Goal: Information Seeking & Learning: Find specific fact

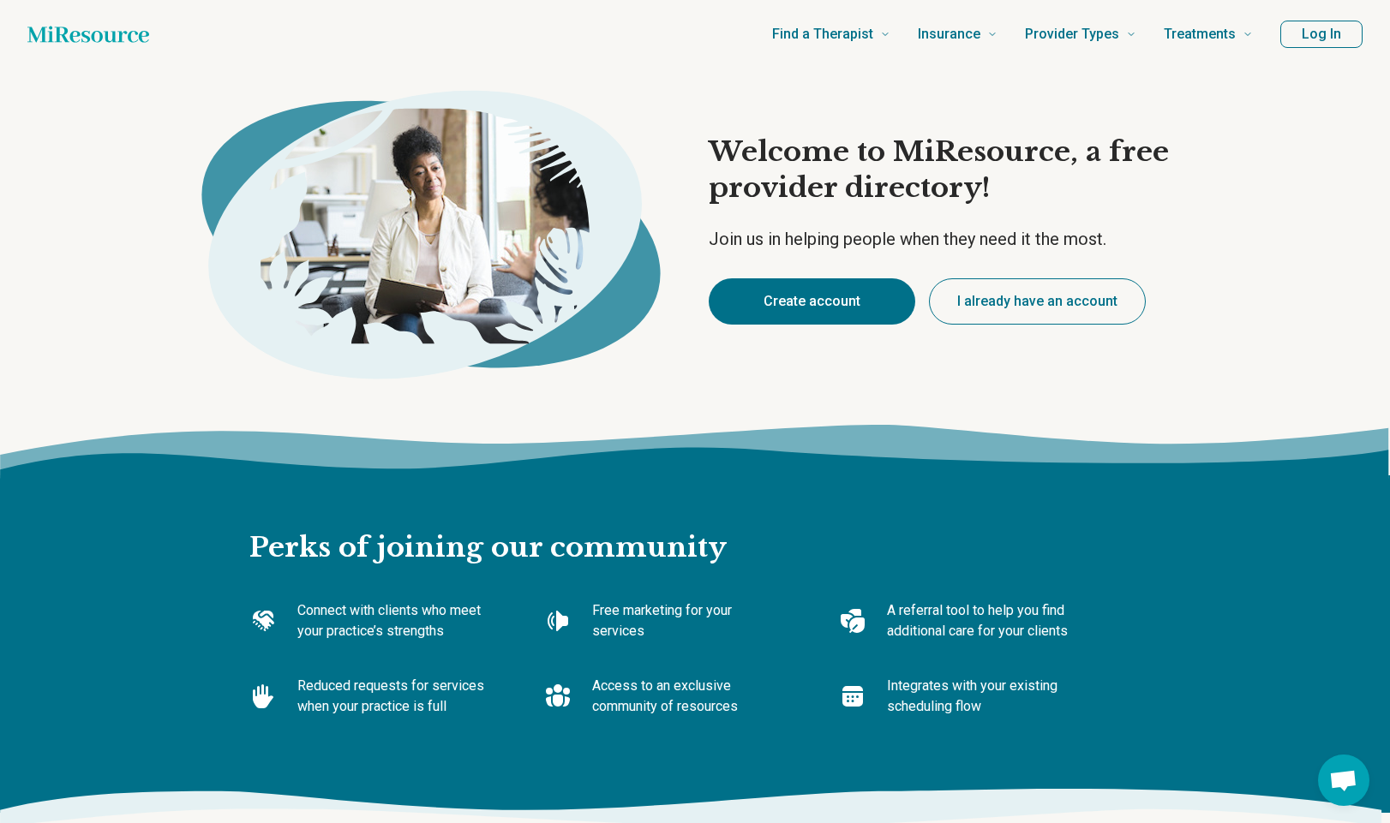
click at [371, 210] on image at bounding box center [417, 228] width 374 height 248
click at [1039, 296] on button "I already have an account" at bounding box center [1037, 301] width 217 height 46
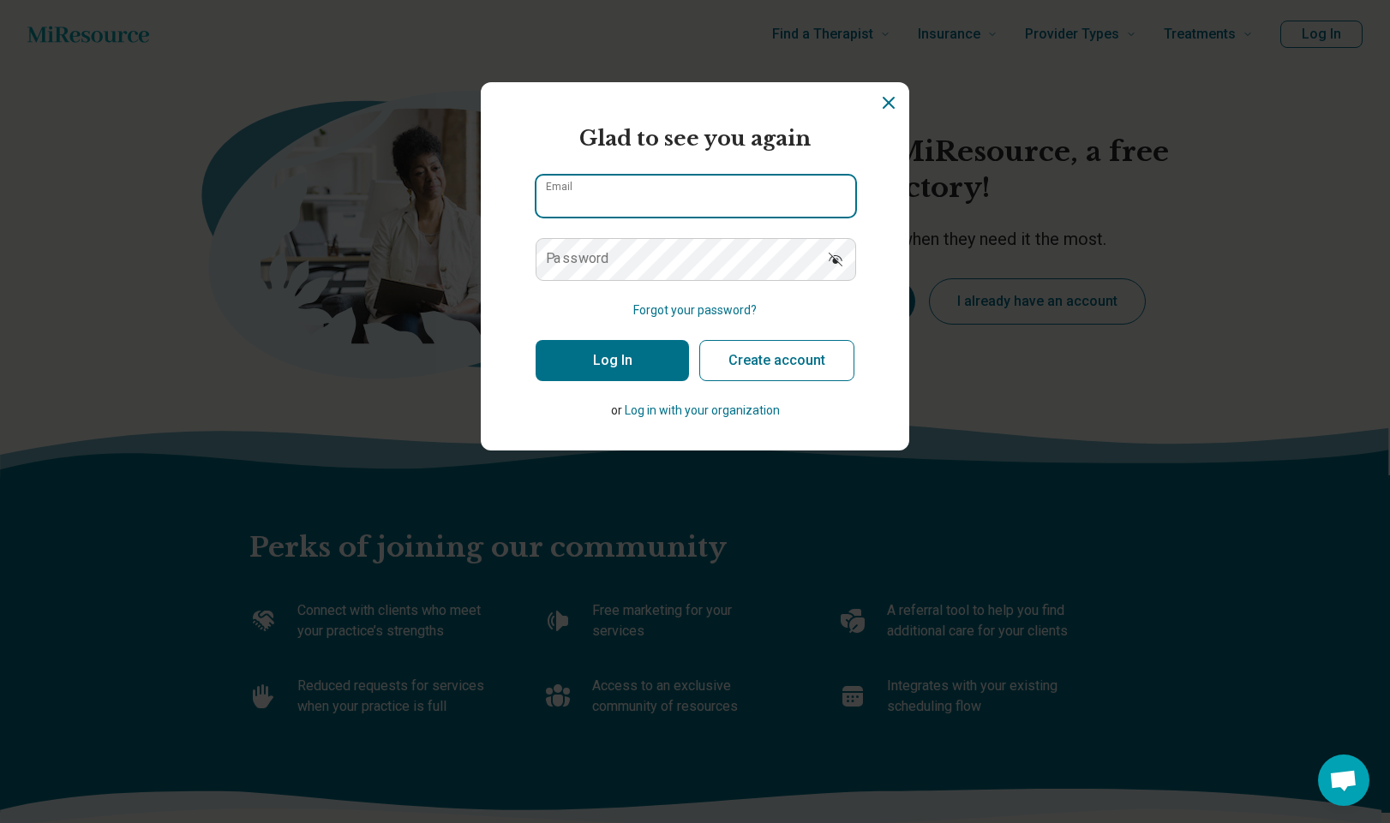
click at [716, 197] on input "Email" at bounding box center [695, 196] width 319 height 41
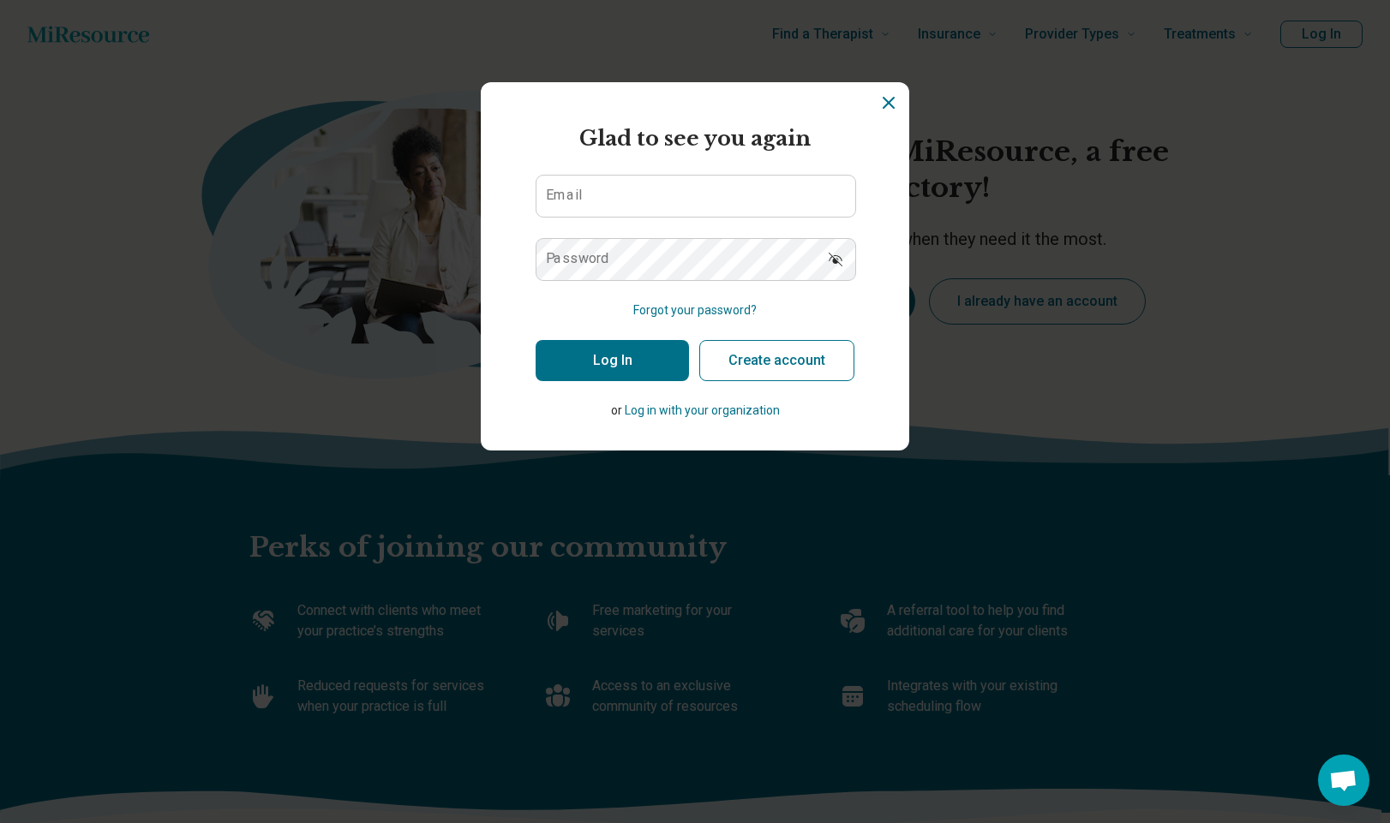
click at [889, 108] on icon "Dismiss" at bounding box center [888, 103] width 21 height 21
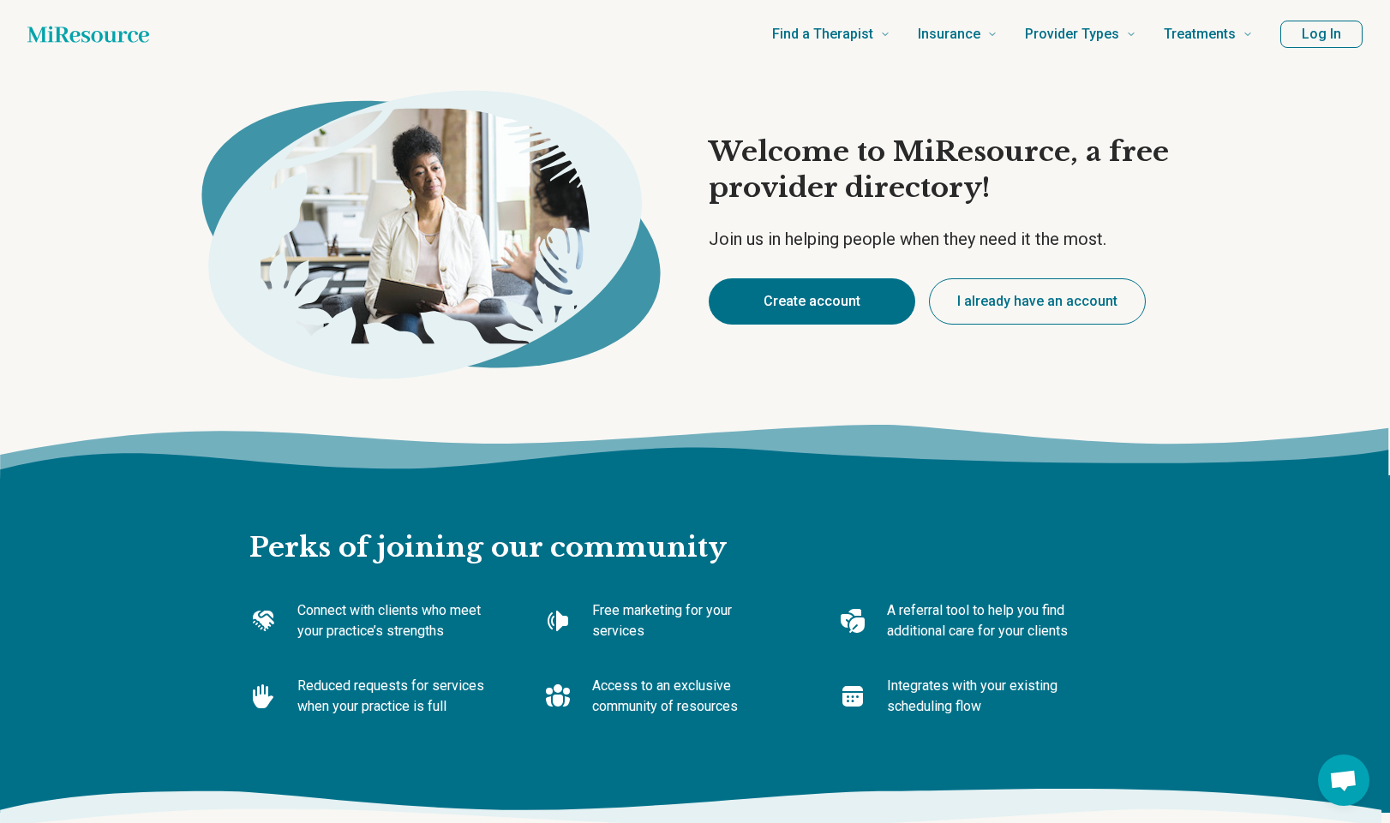
click at [1327, 27] on button "Log In" at bounding box center [1321, 34] width 82 height 27
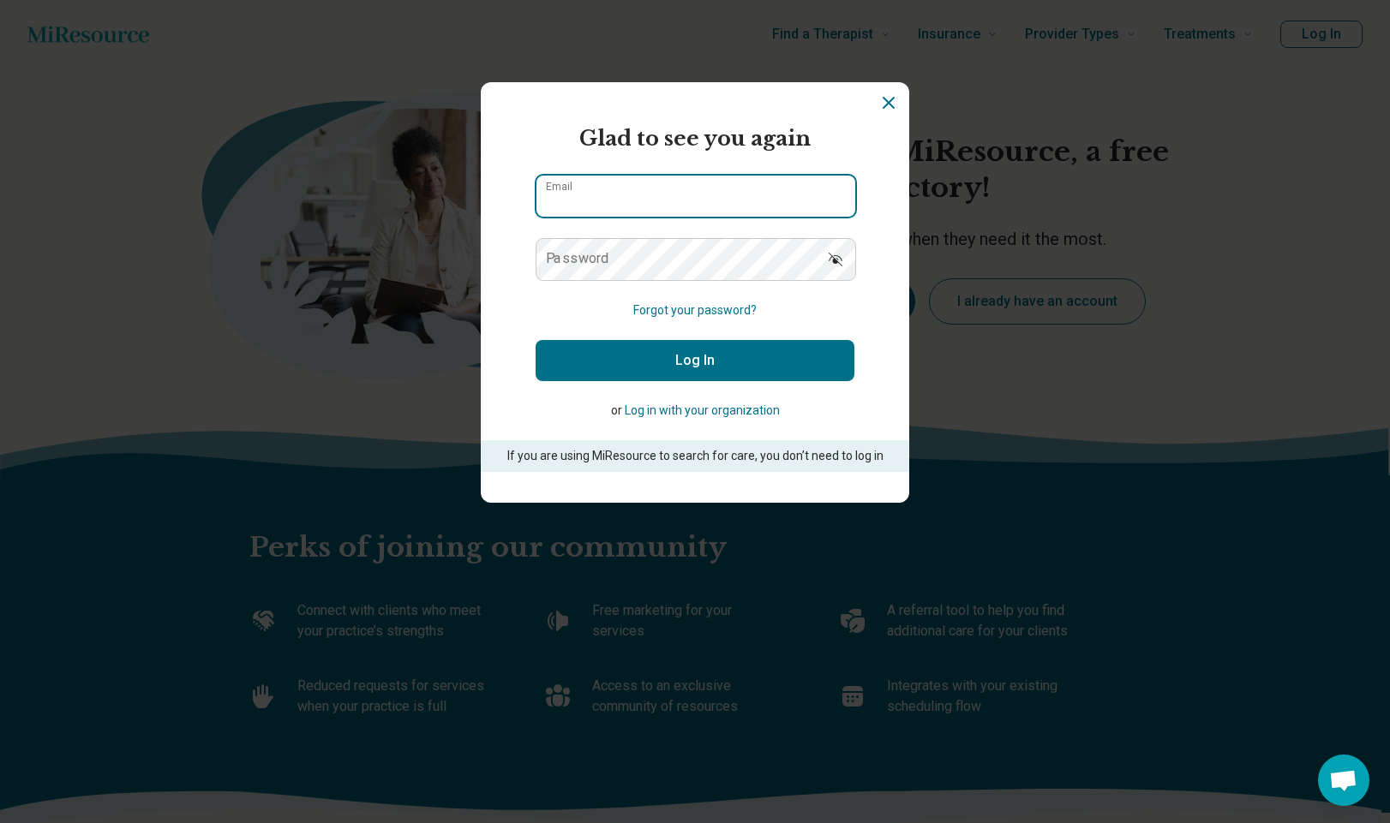
click at [689, 190] on input "Email" at bounding box center [695, 196] width 319 height 41
type input "**********"
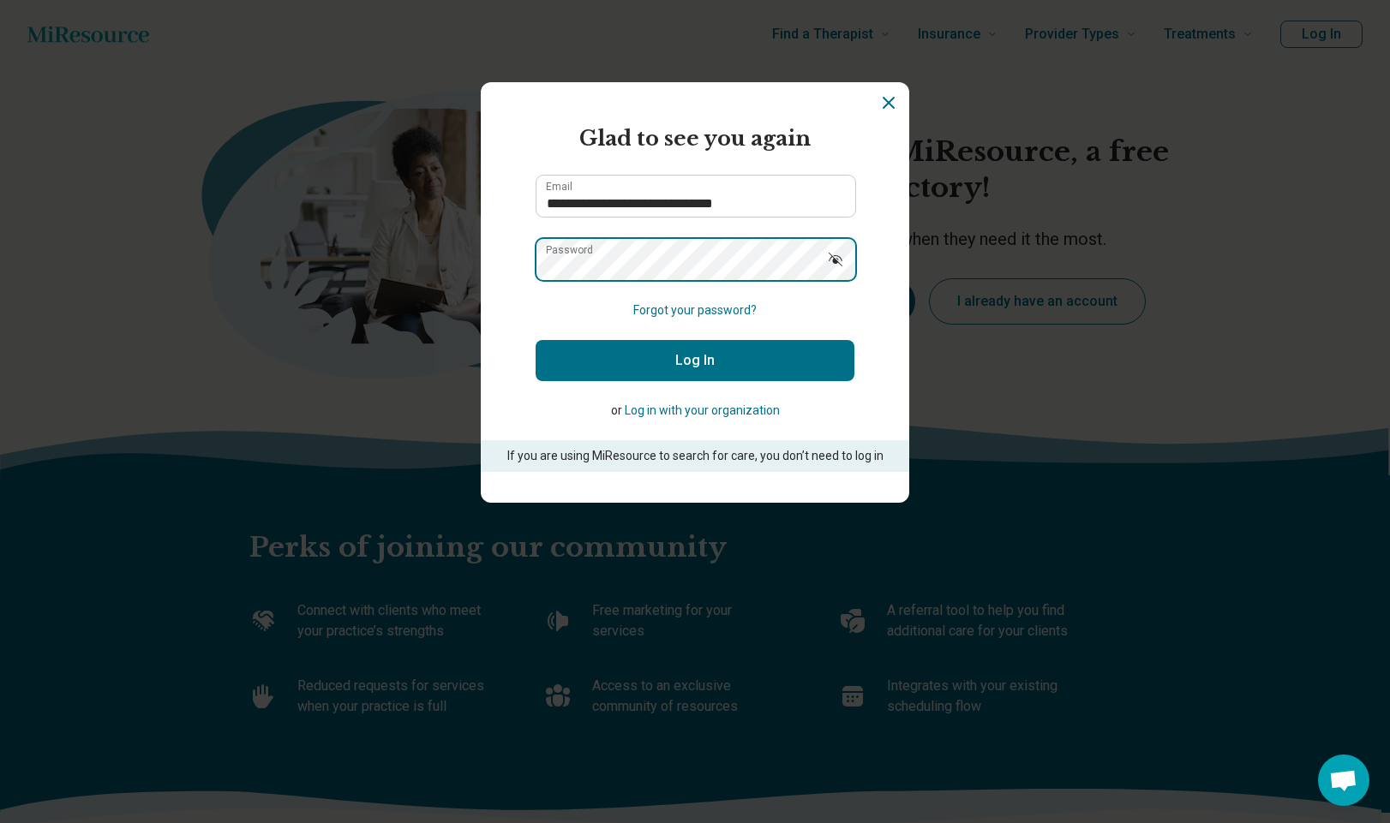
click at [535, 340] on button "Log In" at bounding box center [694, 360] width 319 height 41
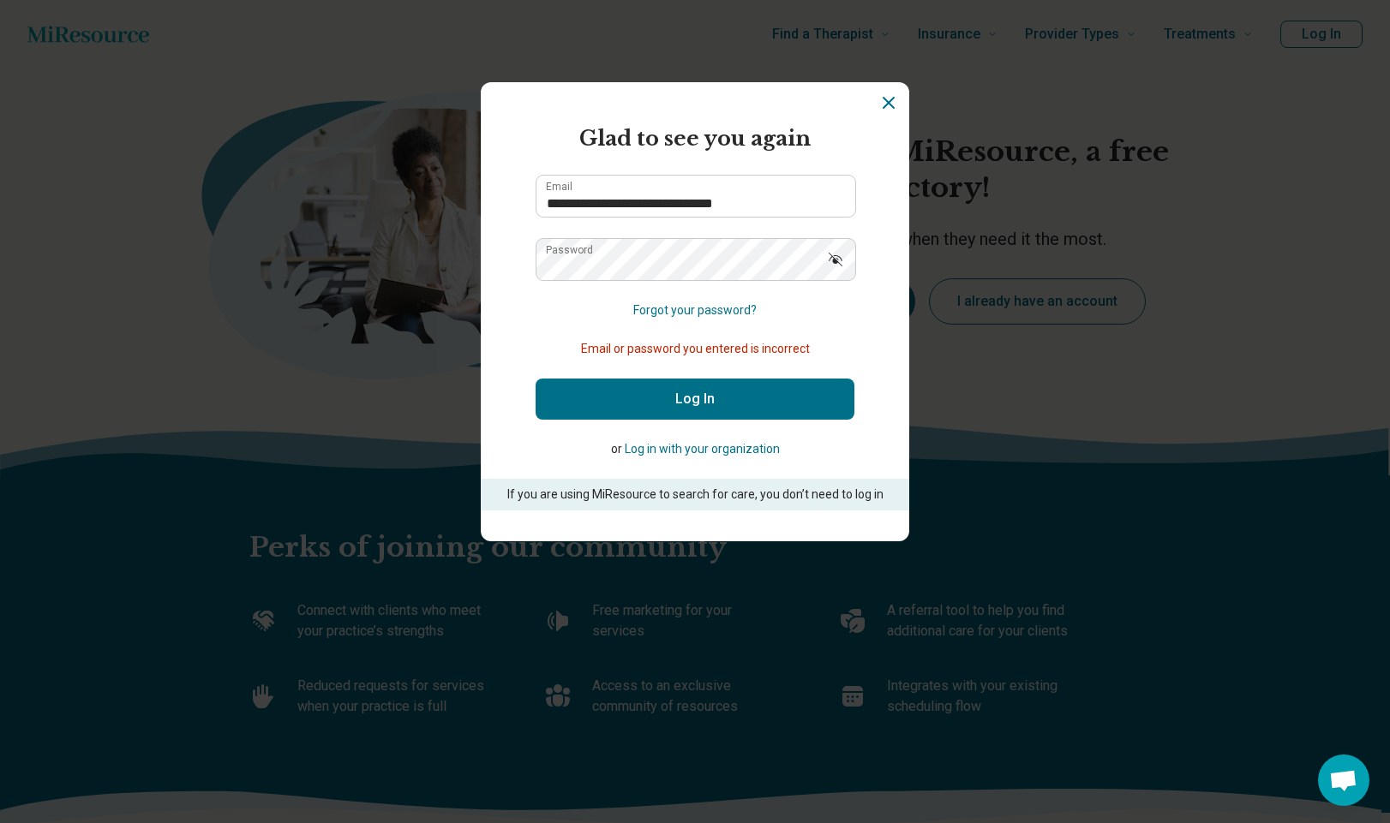
click at [718, 382] on button "Log In" at bounding box center [694, 399] width 319 height 41
drag, startPoint x: 728, startPoint y: 395, endPoint x: 714, endPoint y: 382, distance: 18.8
click at [725, 392] on button "Log In" at bounding box center [694, 399] width 319 height 41
click at [704, 323] on form "**********" at bounding box center [694, 316] width 319 height 387
click at [702, 310] on button "Forgot your password?" at bounding box center [694, 311] width 123 height 18
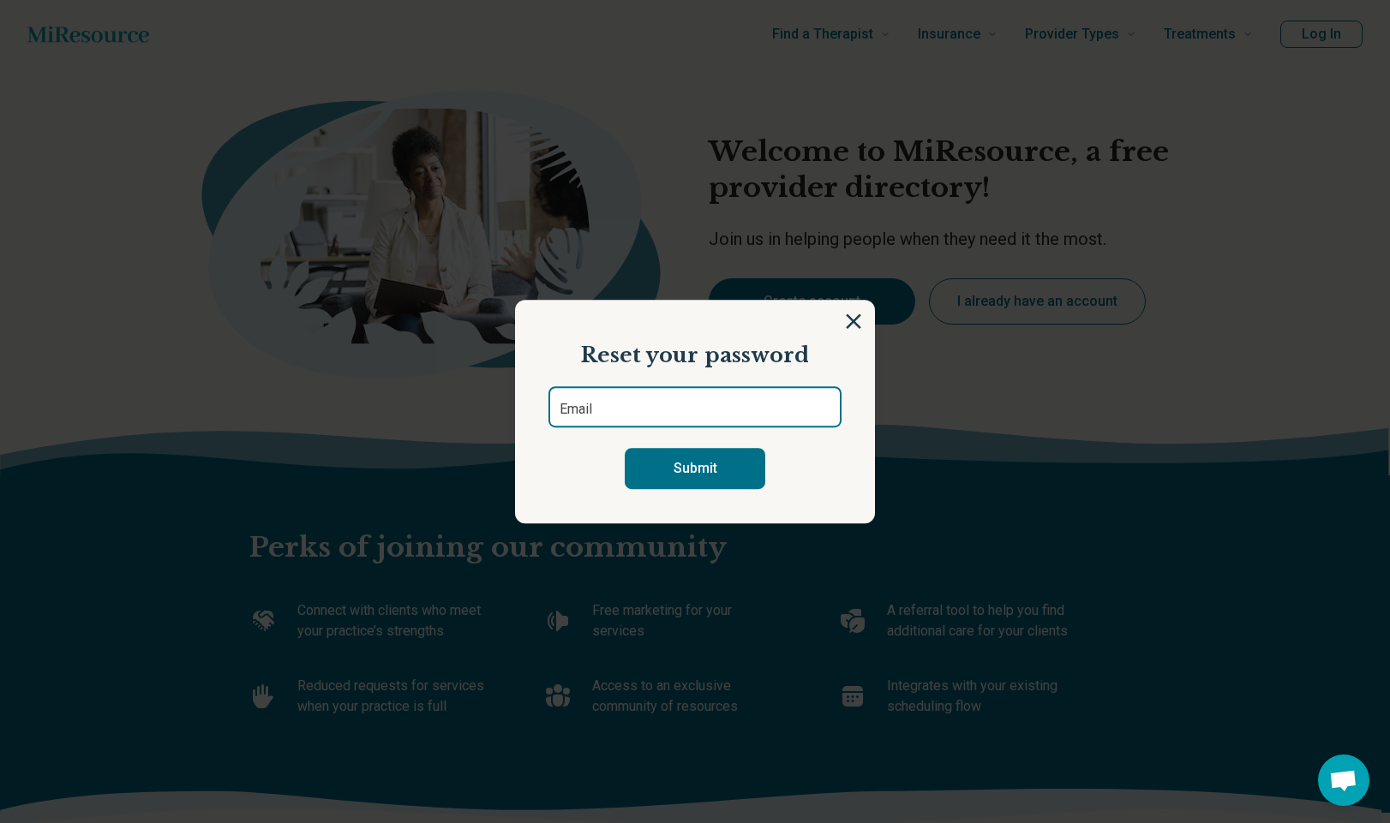
click at [679, 429] on form "Email Submit" at bounding box center [694, 437] width 293 height 103
click at [678, 415] on input "Email" at bounding box center [694, 406] width 293 height 41
click at [718, 409] on input "Email" at bounding box center [694, 406] width 293 height 41
type input "**********"
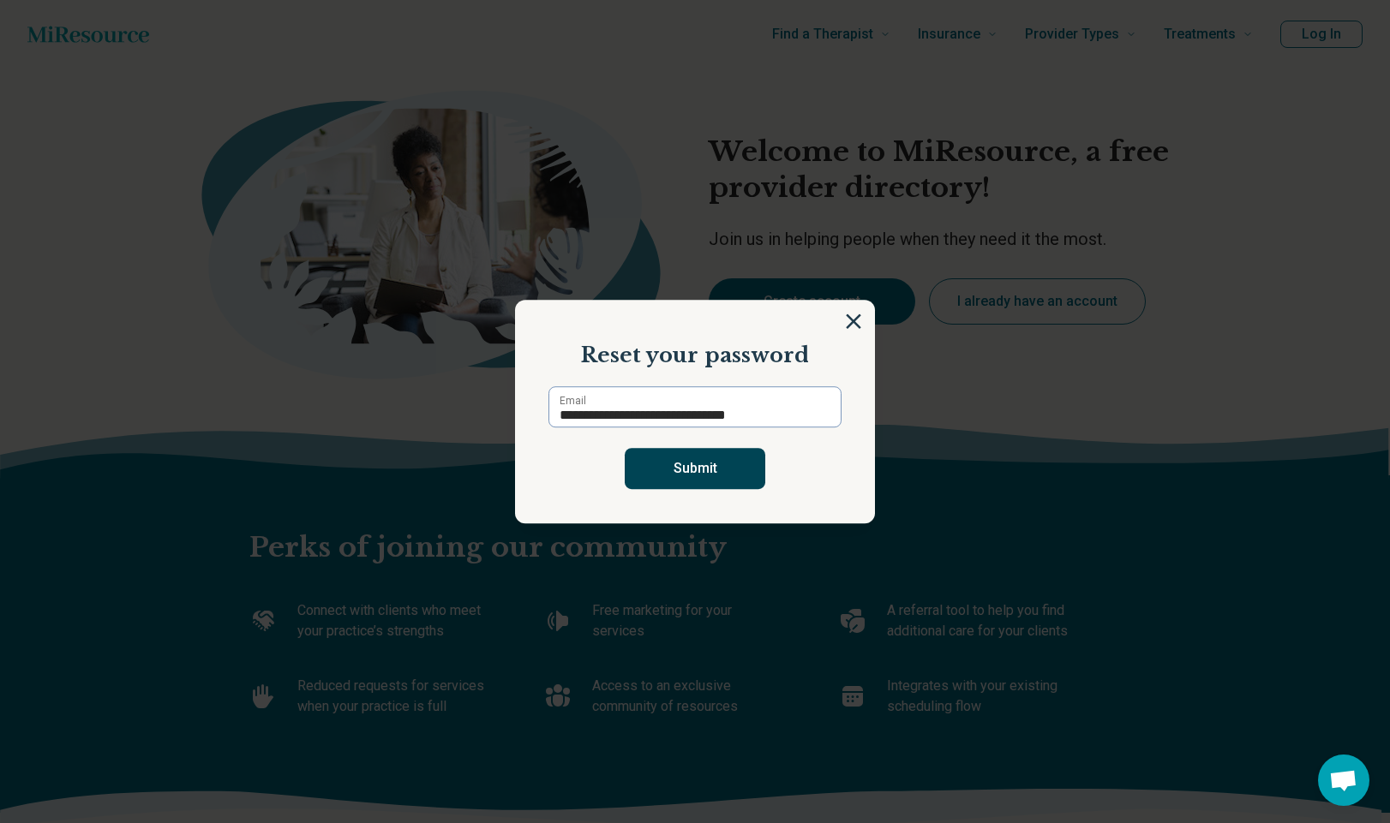
click at [712, 469] on button "Submit" at bounding box center [695, 468] width 140 height 41
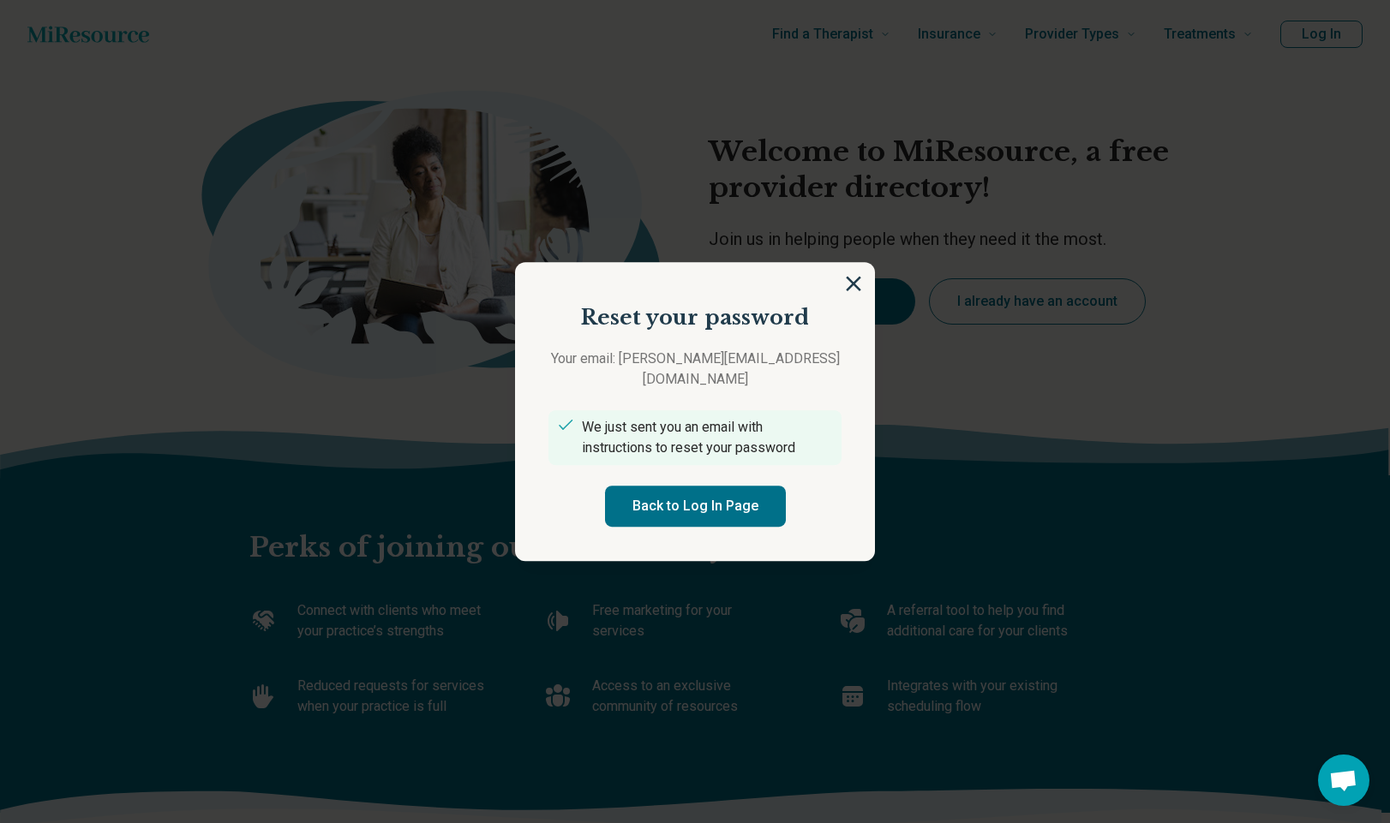
click at [851, 291] on img at bounding box center [853, 283] width 15 height 15
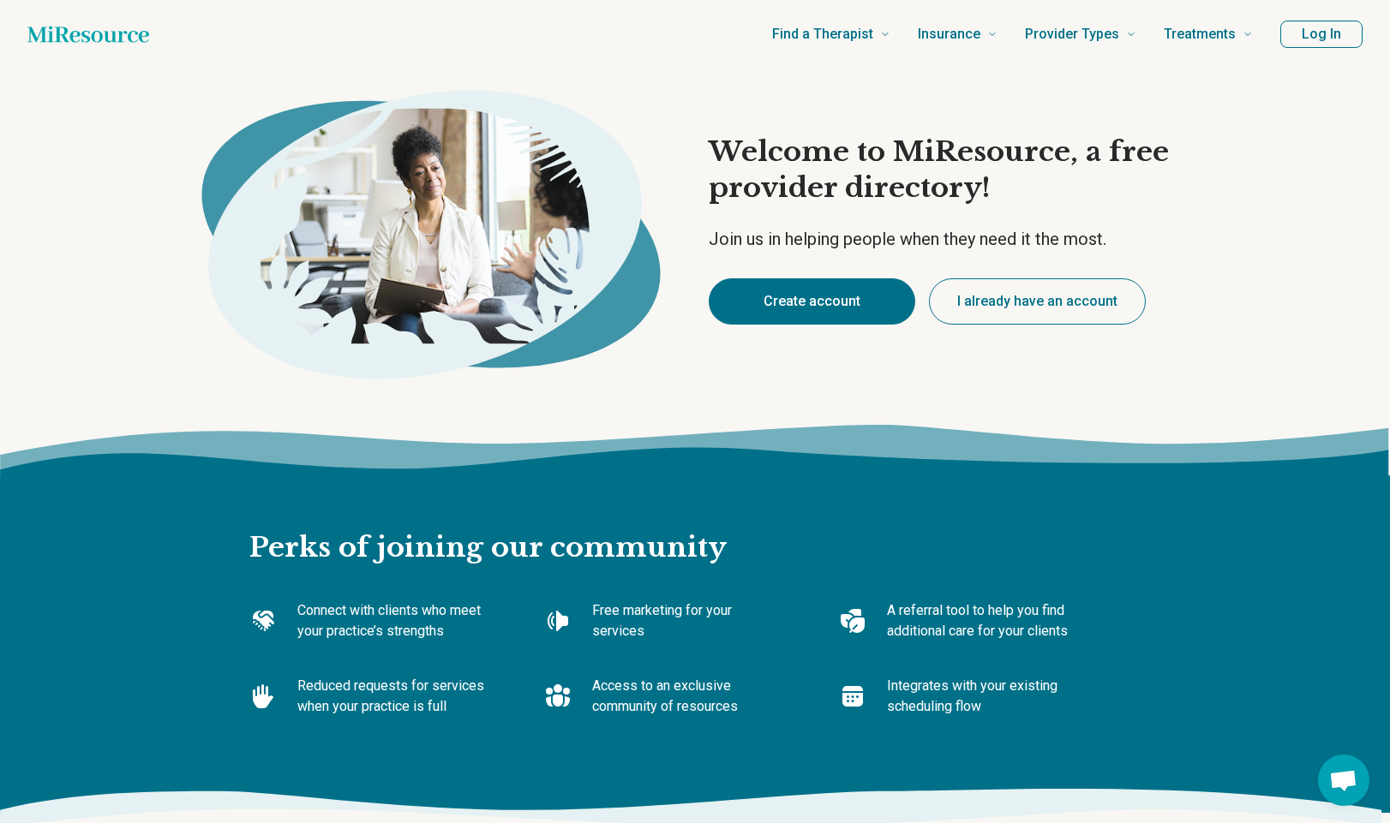
click at [836, 302] on button "Create account" at bounding box center [811, 301] width 206 height 46
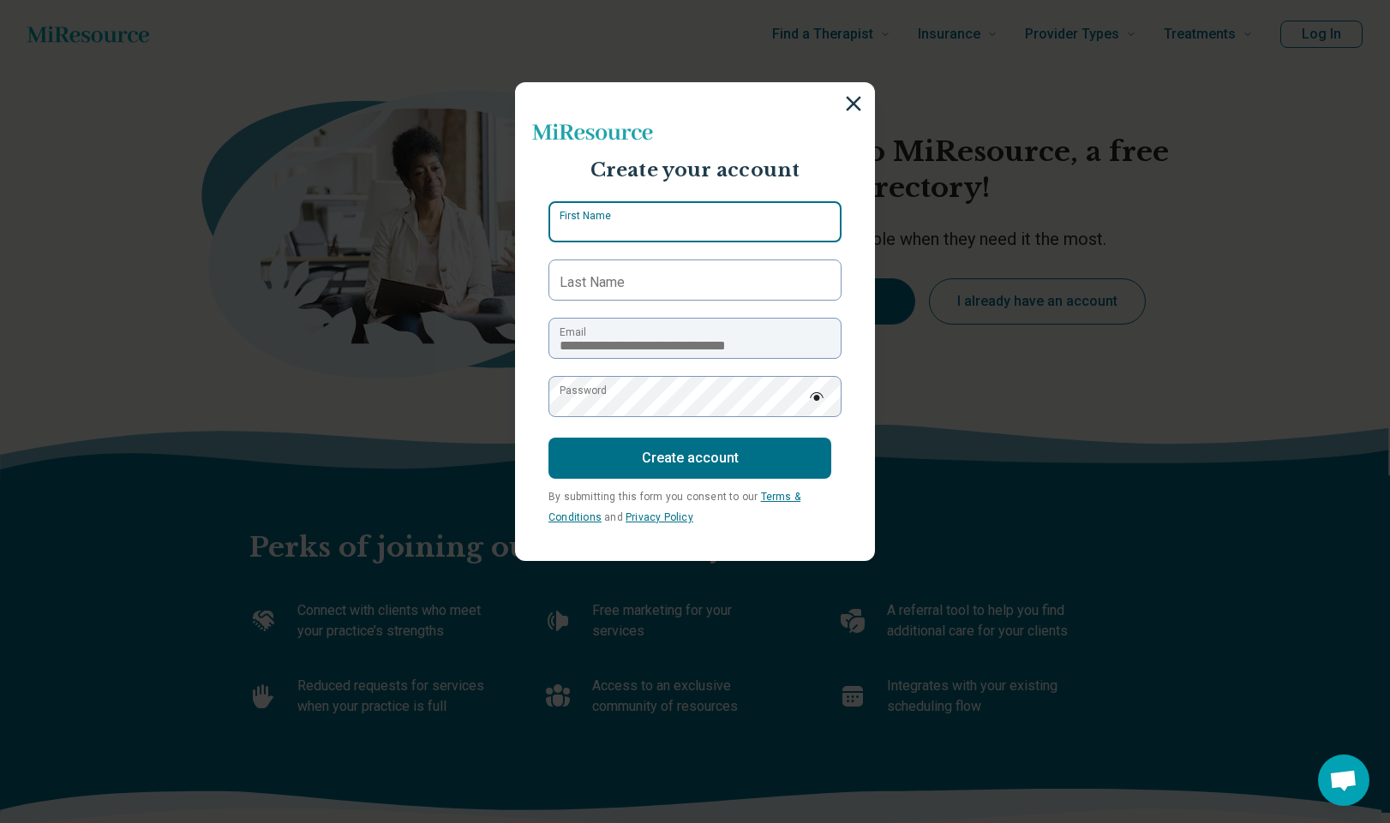
click at [701, 235] on input "First Name" at bounding box center [694, 221] width 293 height 41
type input "*****"
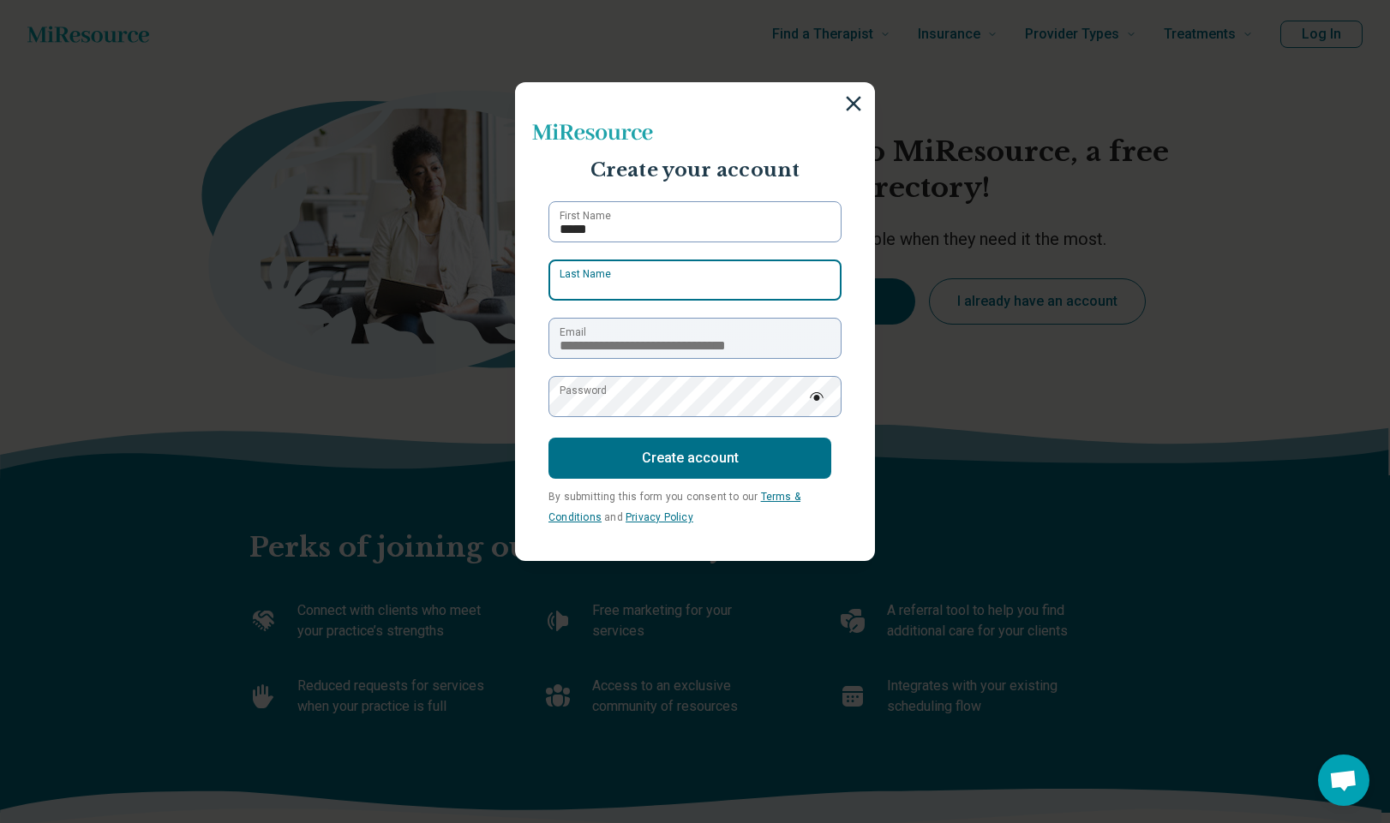
type input "**********"
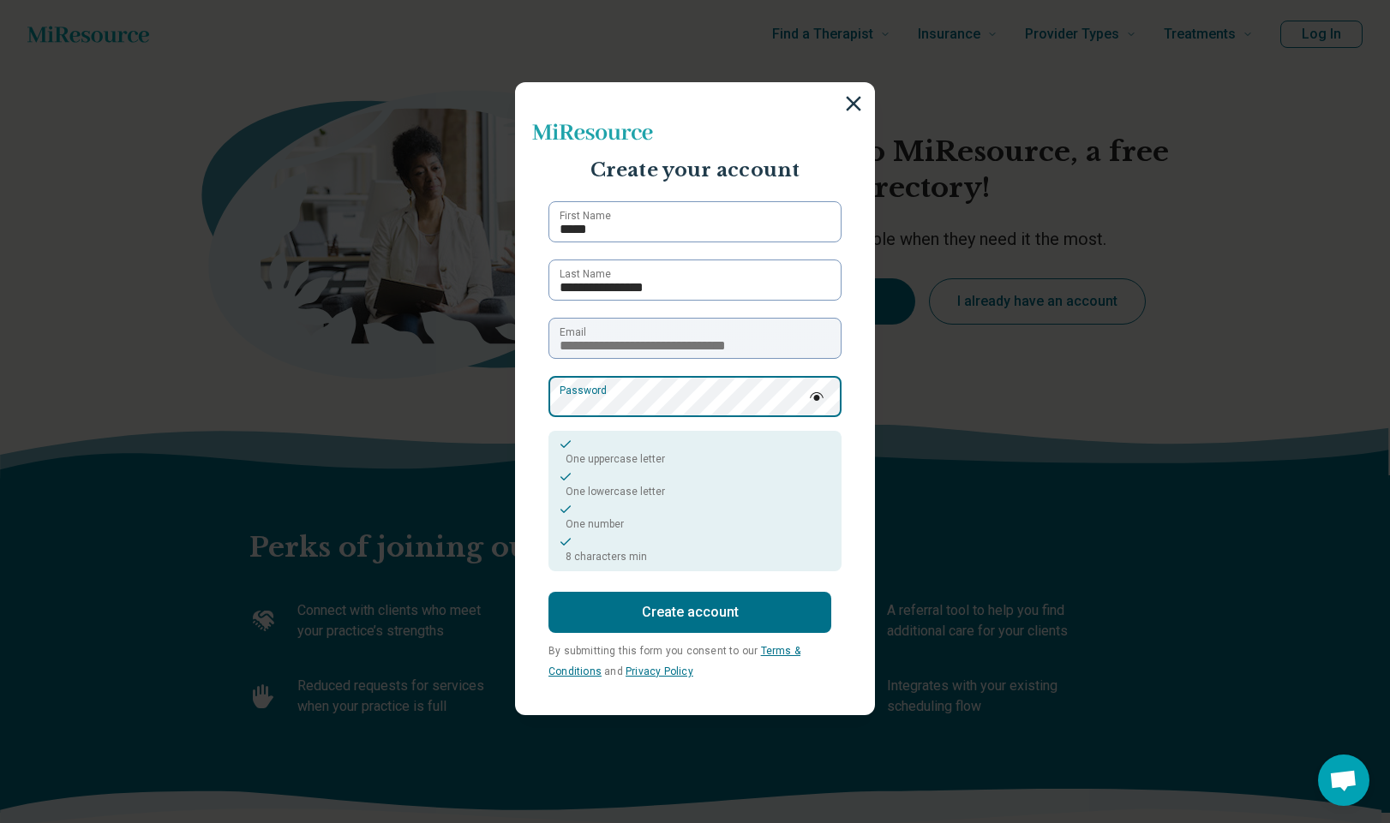
click at [525, 395] on section "**********" at bounding box center [695, 398] width 360 height 633
click at [660, 602] on button "Create account" at bounding box center [689, 612] width 283 height 41
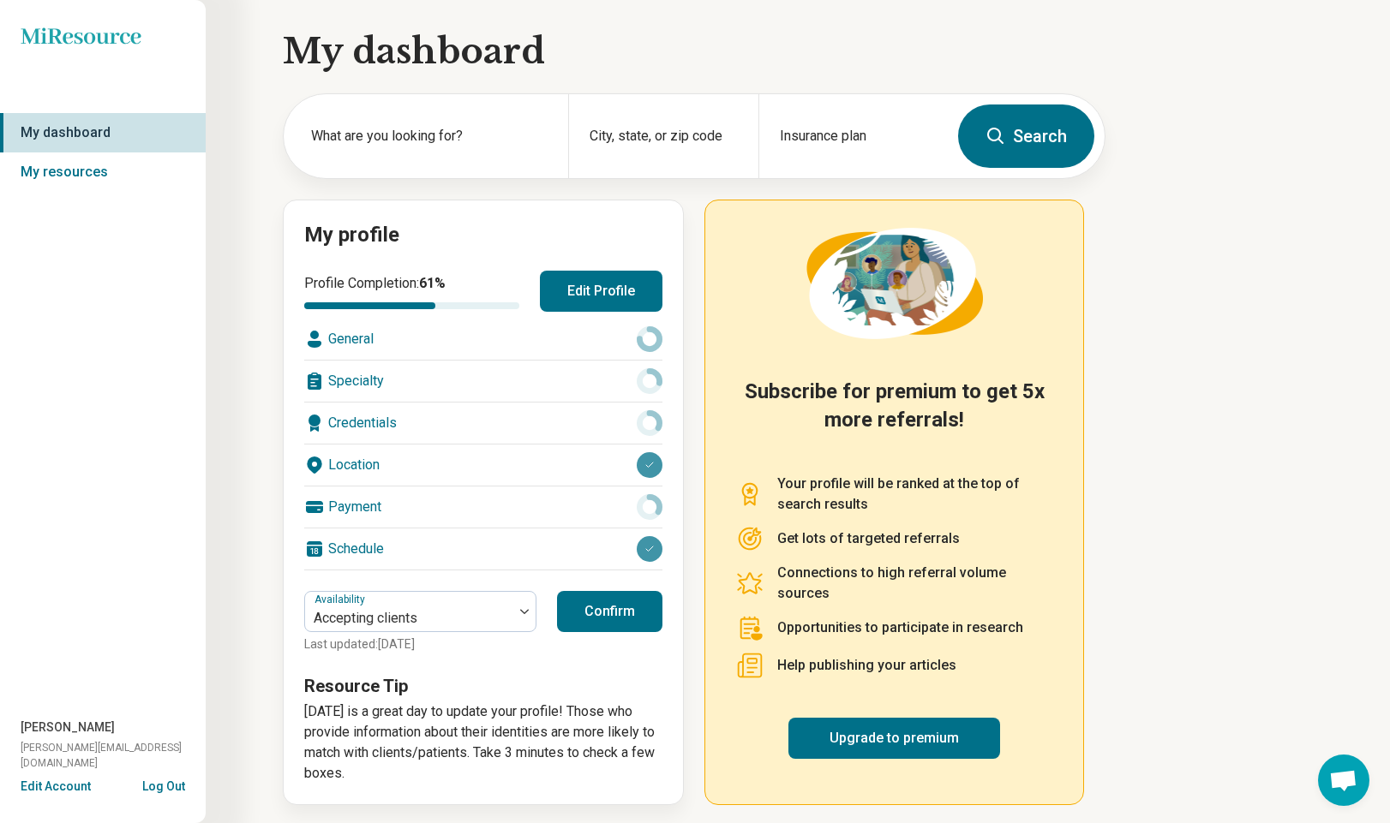
scroll to position [5, 0]
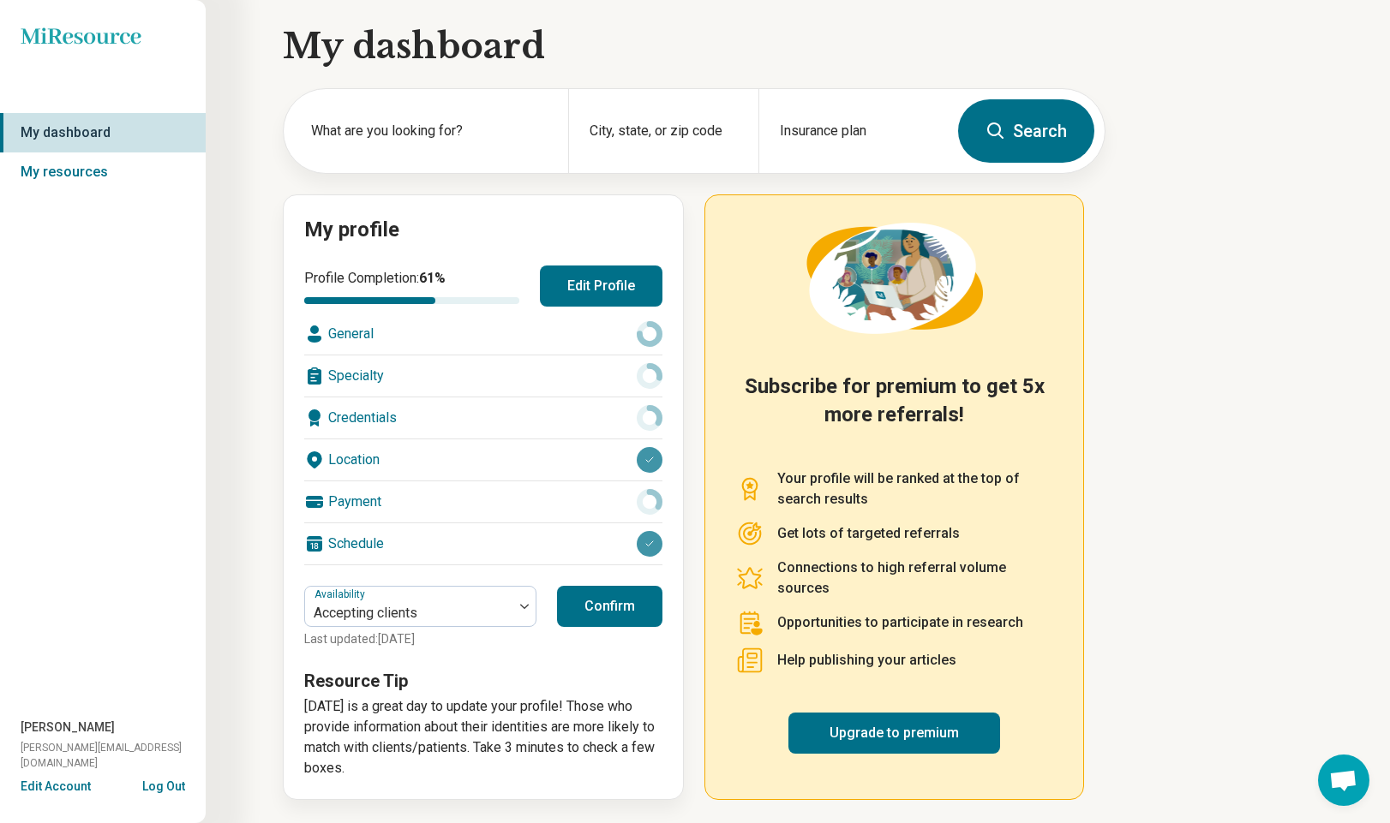
click at [64, 781] on button "Edit Account" at bounding box center [56, 787] width 70 height 18
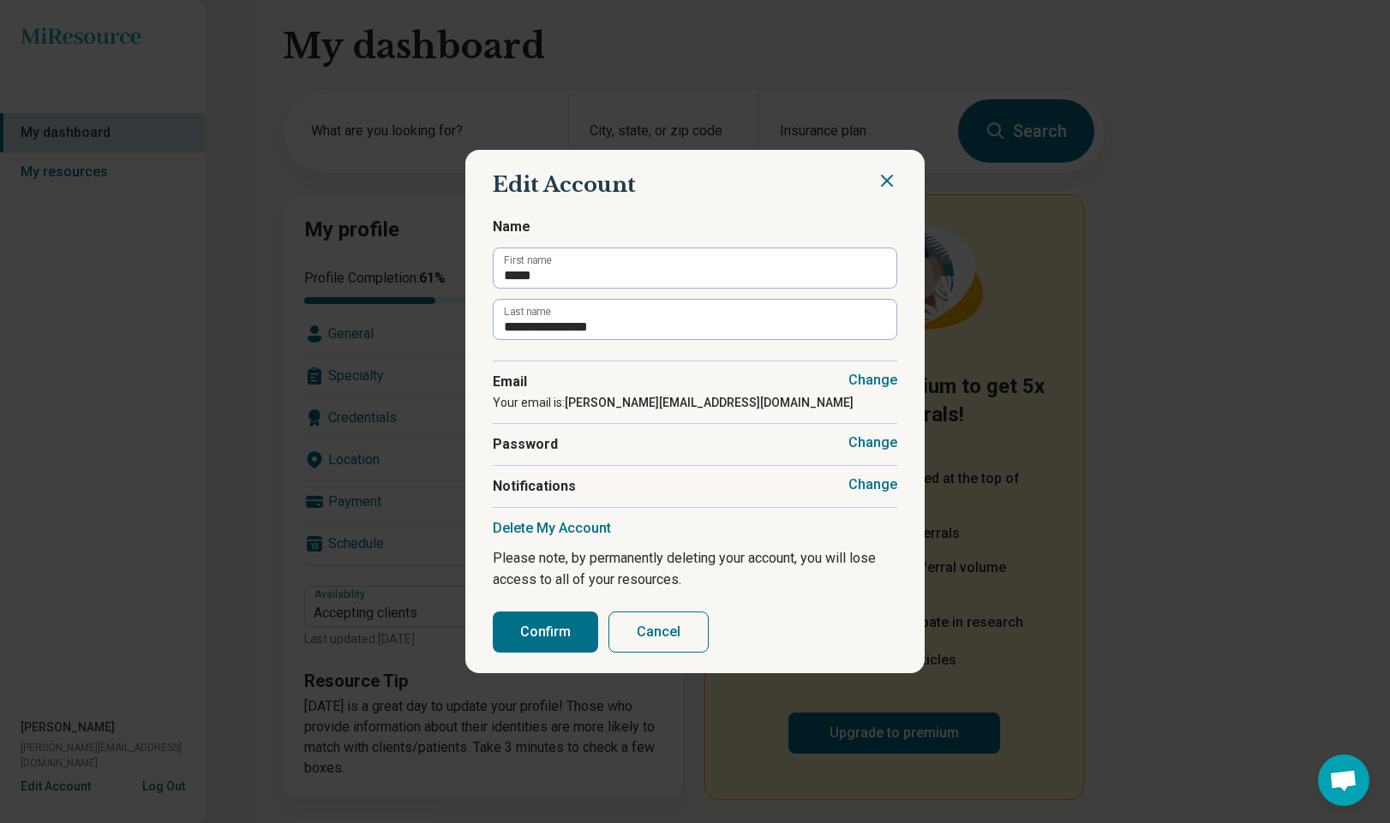
click at [863, 441] on button "Change" at bounding box center [872, 442] width 49 height 17
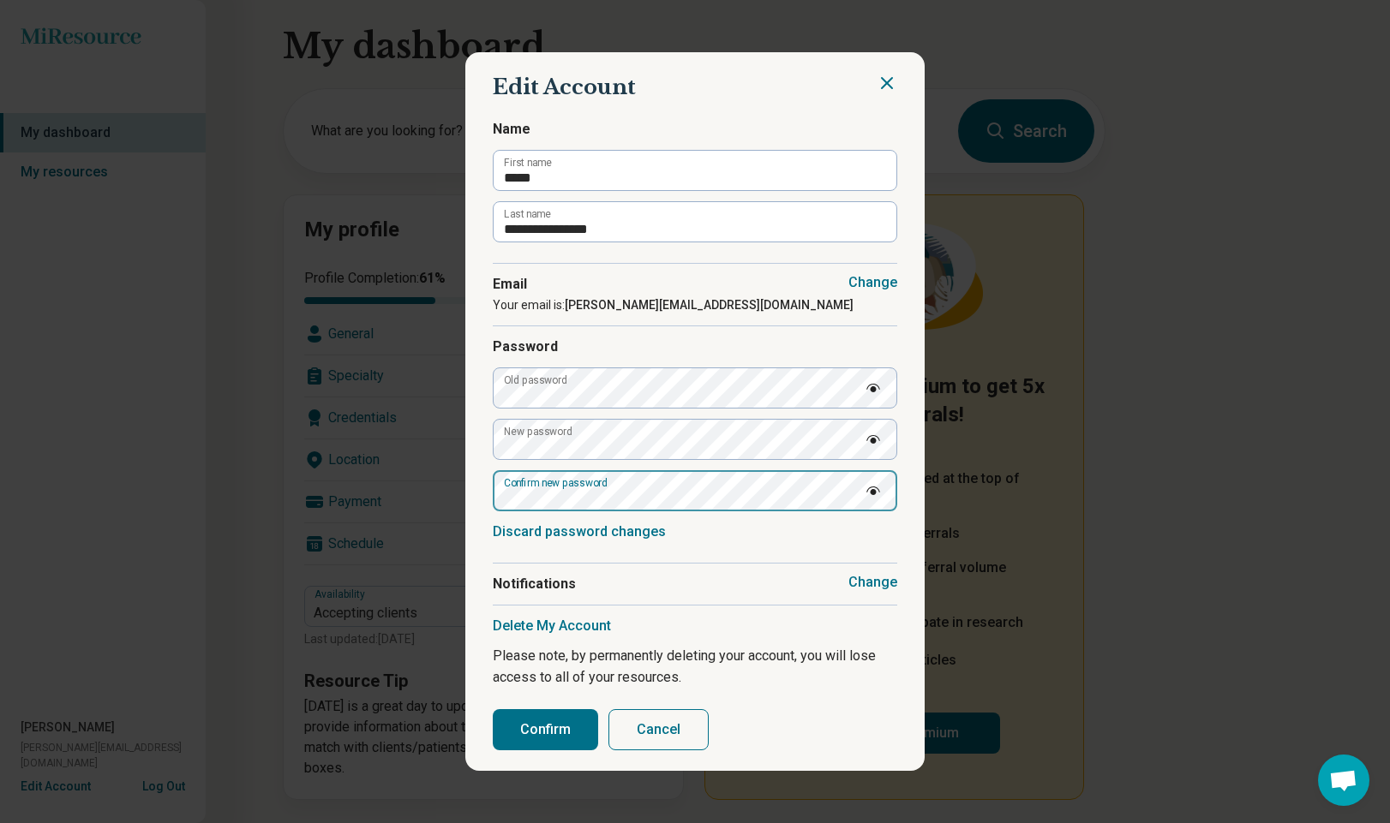
click button "Change" at bounding box center [872, 282] width 49 height 17
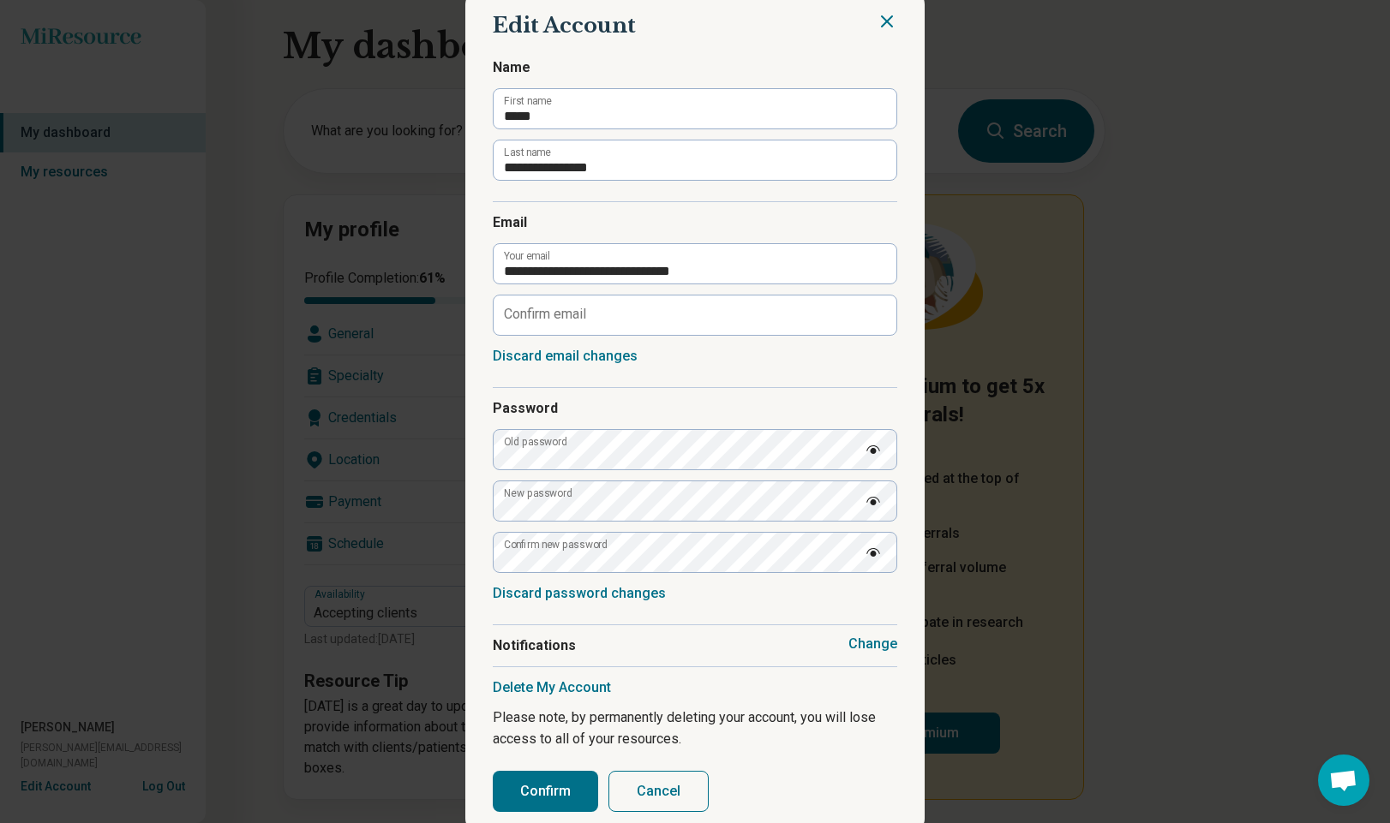
click at [541, 789] on button "Confirm" at bounding box center [545, 791] width 105 height 41
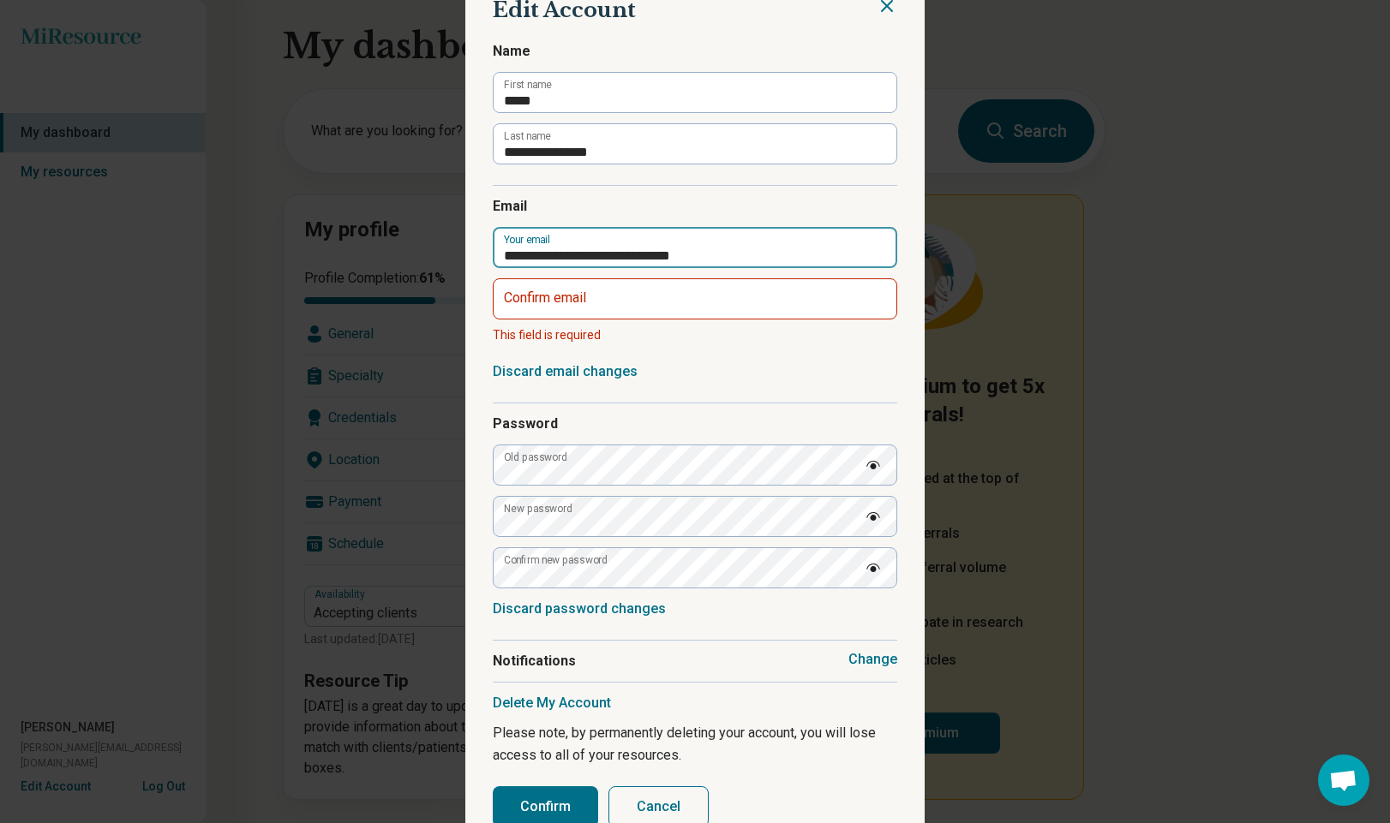
drag, startPoint x: 749, startPoint y: 258, endPoint x: 502, endPoint y: 252, distance: 246.8
click at [475, 252] on section "**********" at bounding box center [694, 412] width 459 height 874
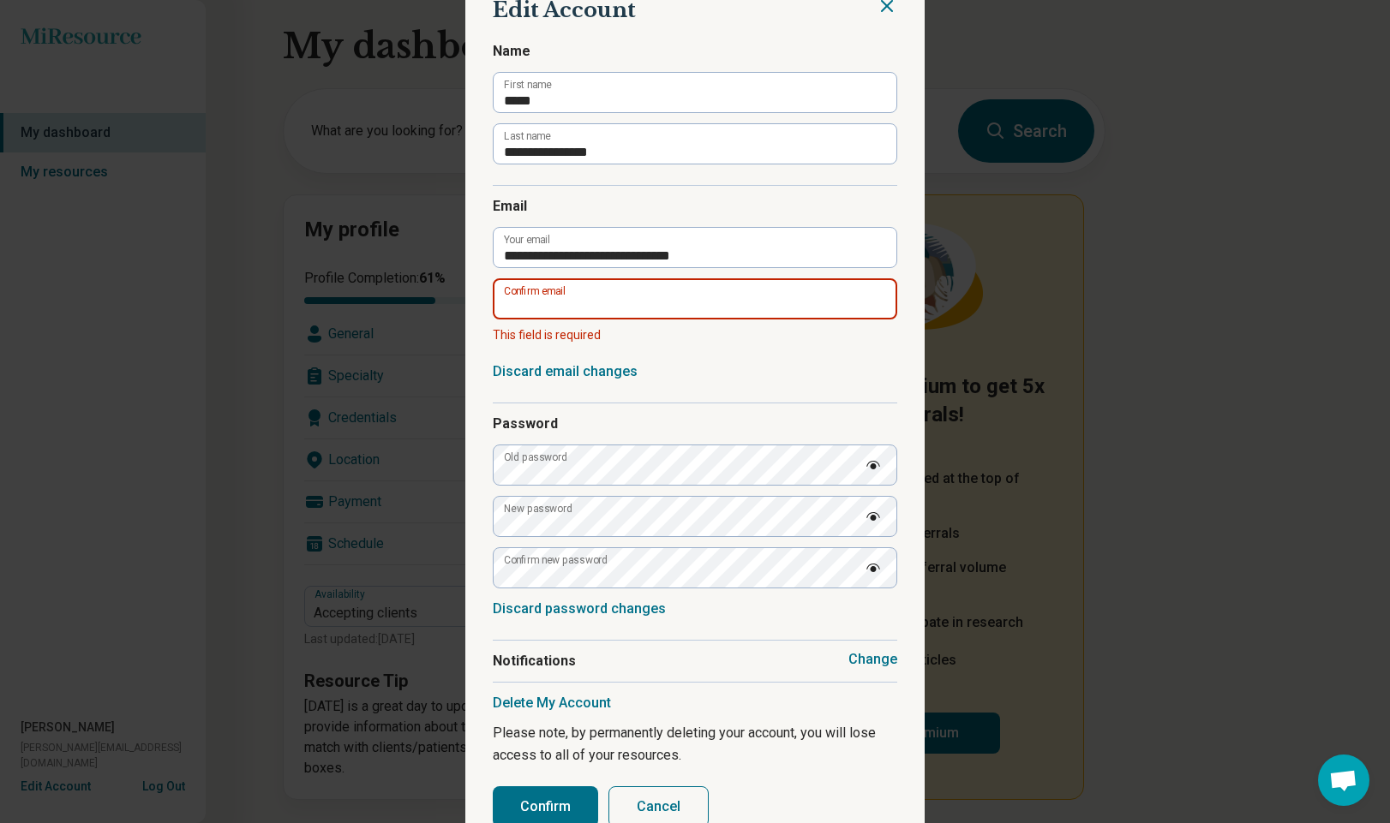
click at [523, 306] on input "Confirm email" at bounding box center [695, 298] width 404 height 41
paste input "*"
drag, startPoint x: 552, startPoint y: 299, endPoint x: 580, endPoint y: 304, distance: 28.7
click at [551, 299] on input "Confirm email" at bounding box center [695, 298] width 404 height 41
type input "**********"
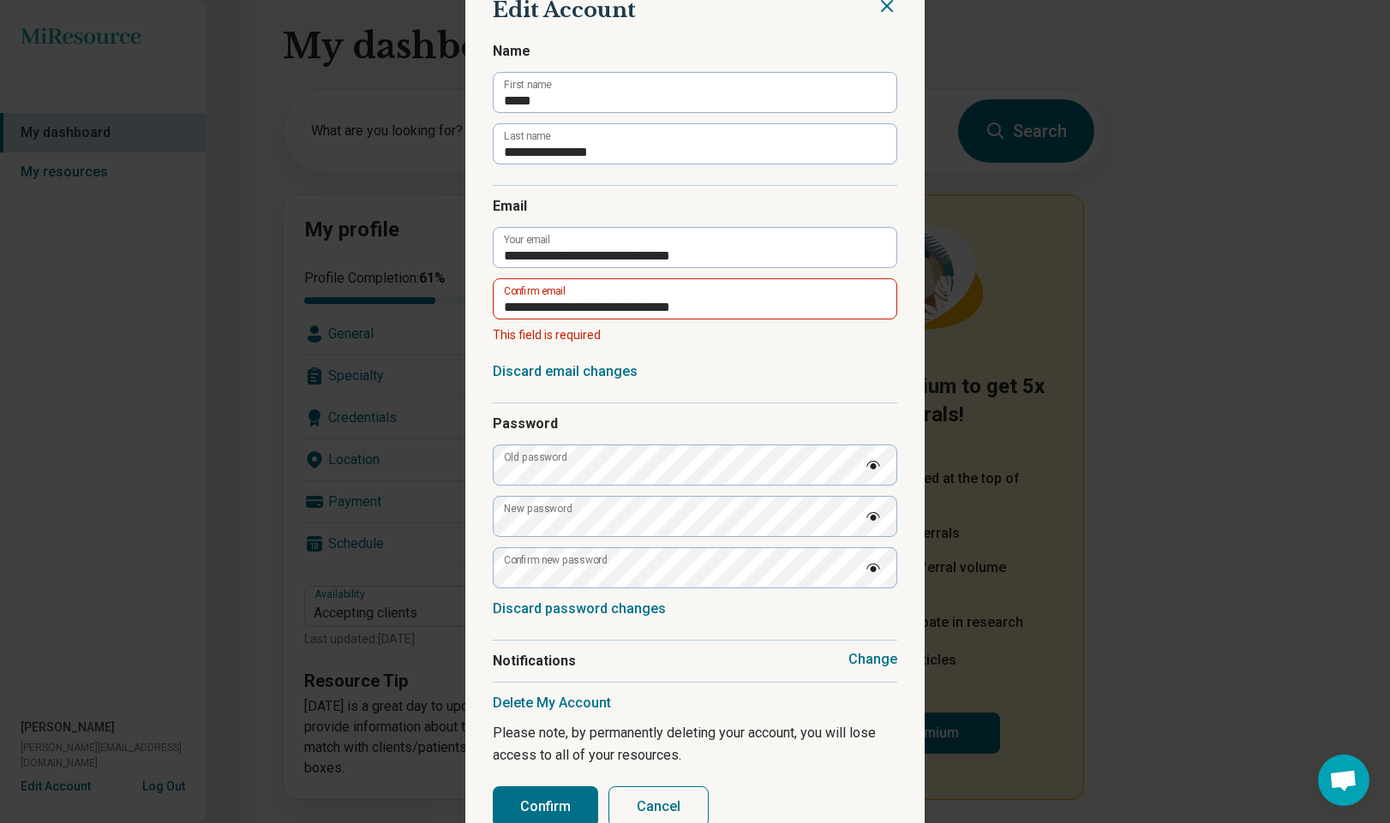
click at [511, 789] on button "Confirm" at bounding box center [545, 806] width 105 height 41
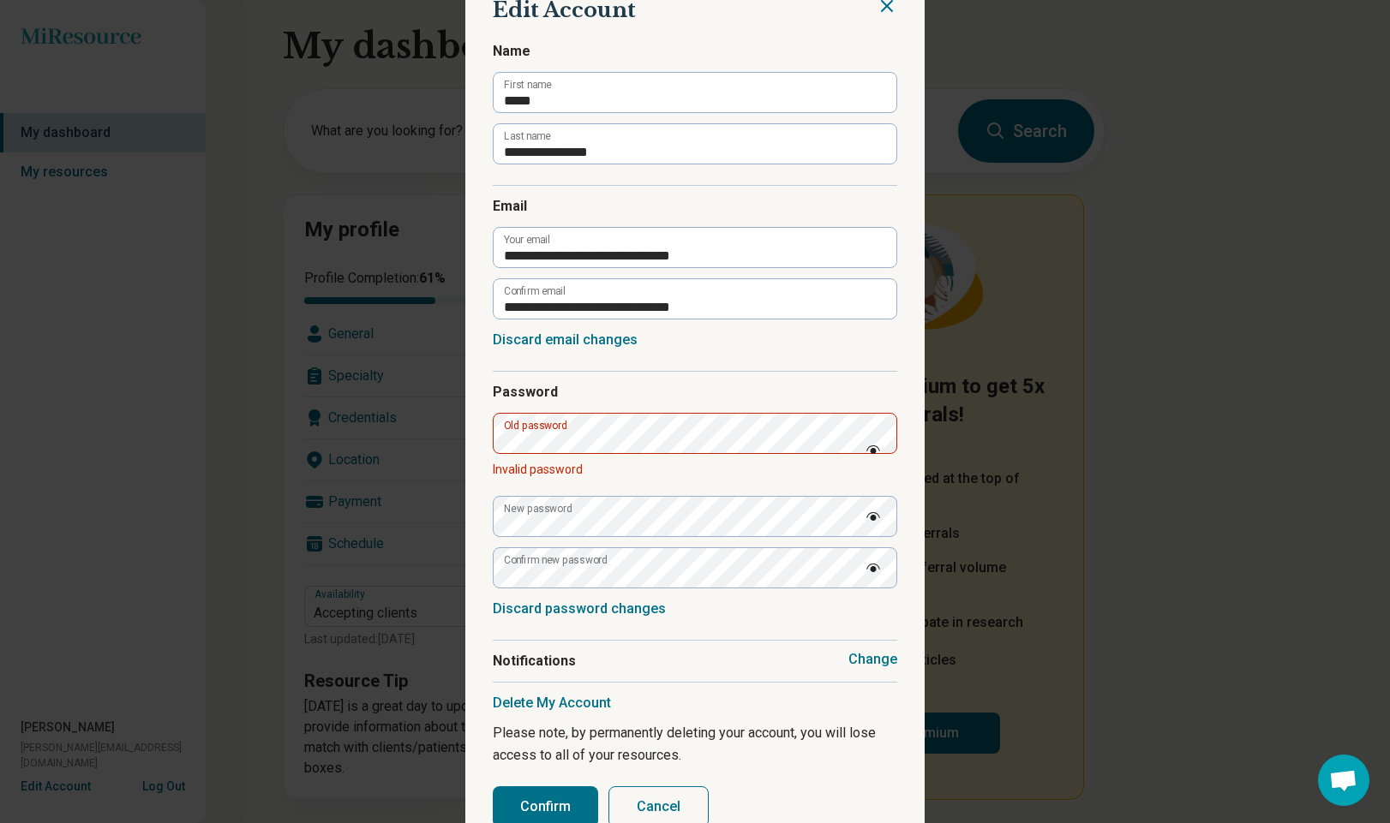
click at [547, 792] on button "Confirm" at bounding box center [545, 806] width 105 height 41
click at [451, 445] on div "**********" at bounding box center [695, 411] width 1390 height 823
click at [872, 447] on img at bounding box center [873, 449] width 14 height 9
click at [547, 796] on button "Confirm" at bounding box center [545, 806] width 105 height 41
click at [893, 9] on icon "Close" at bounding box center [886, 6] width 21 height 21
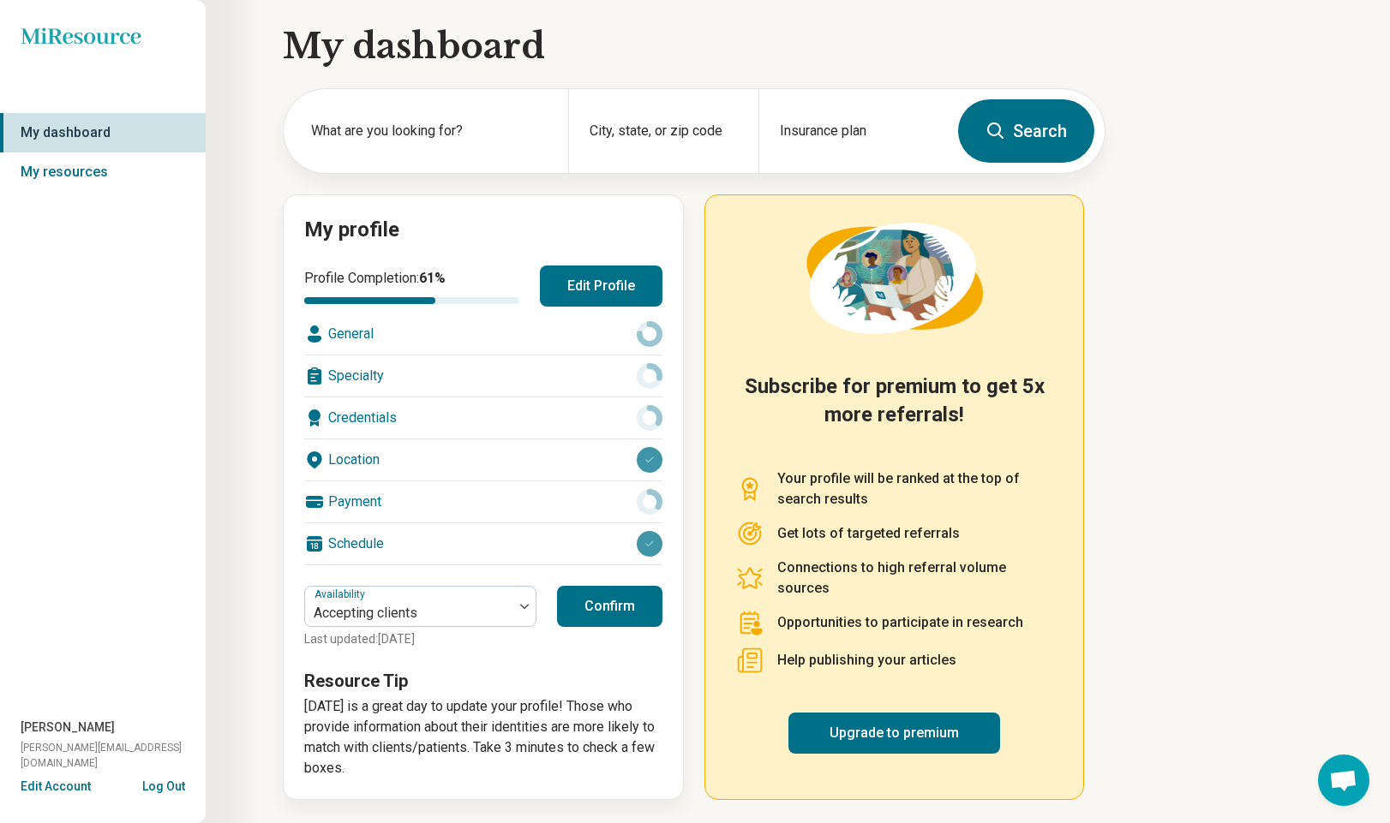
click at [63, 141] on link "My dashboard" at bounding box center [103, 132] width 206 height 39
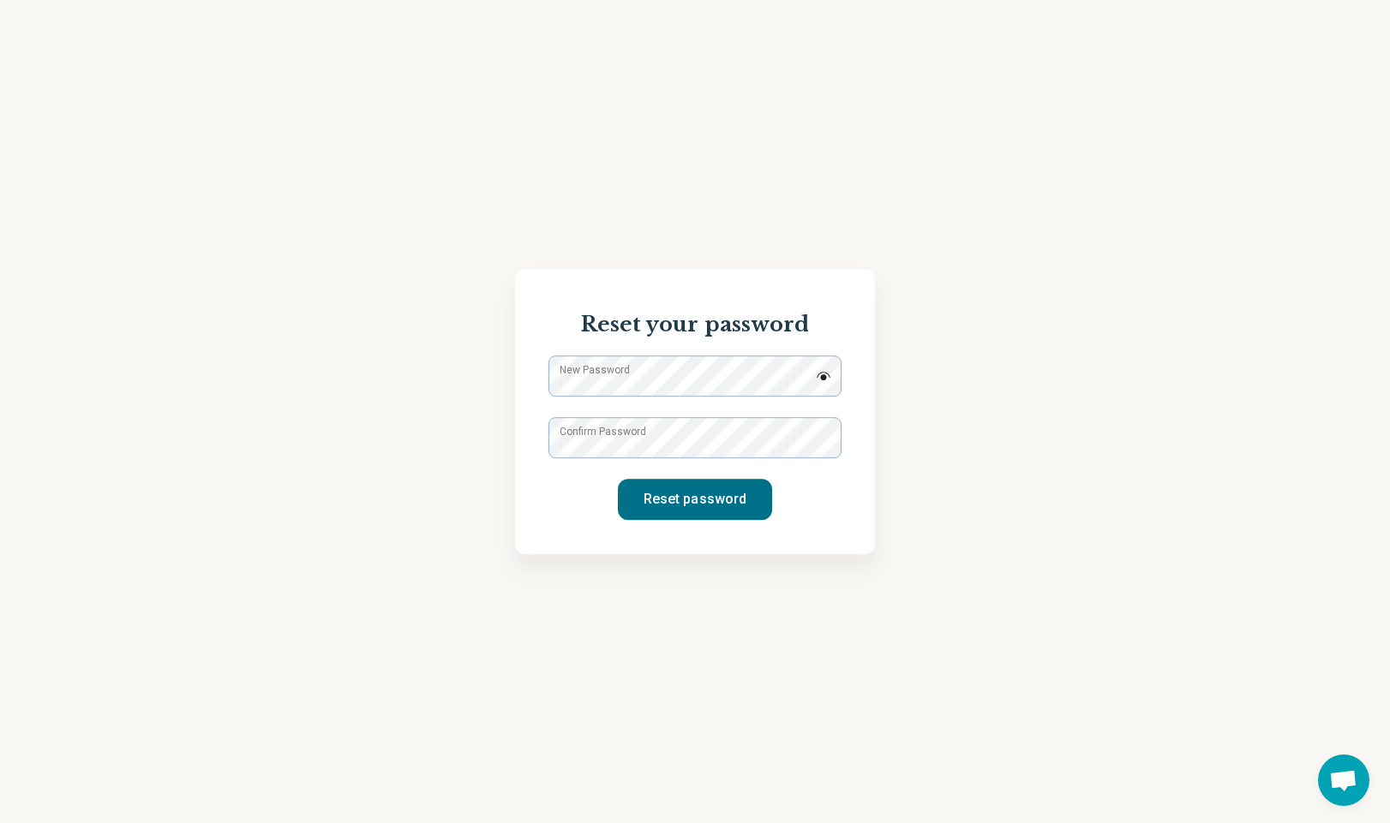
click at [630, 369] on label "New Password" at bounding box center [594, 369] width 70 height 15
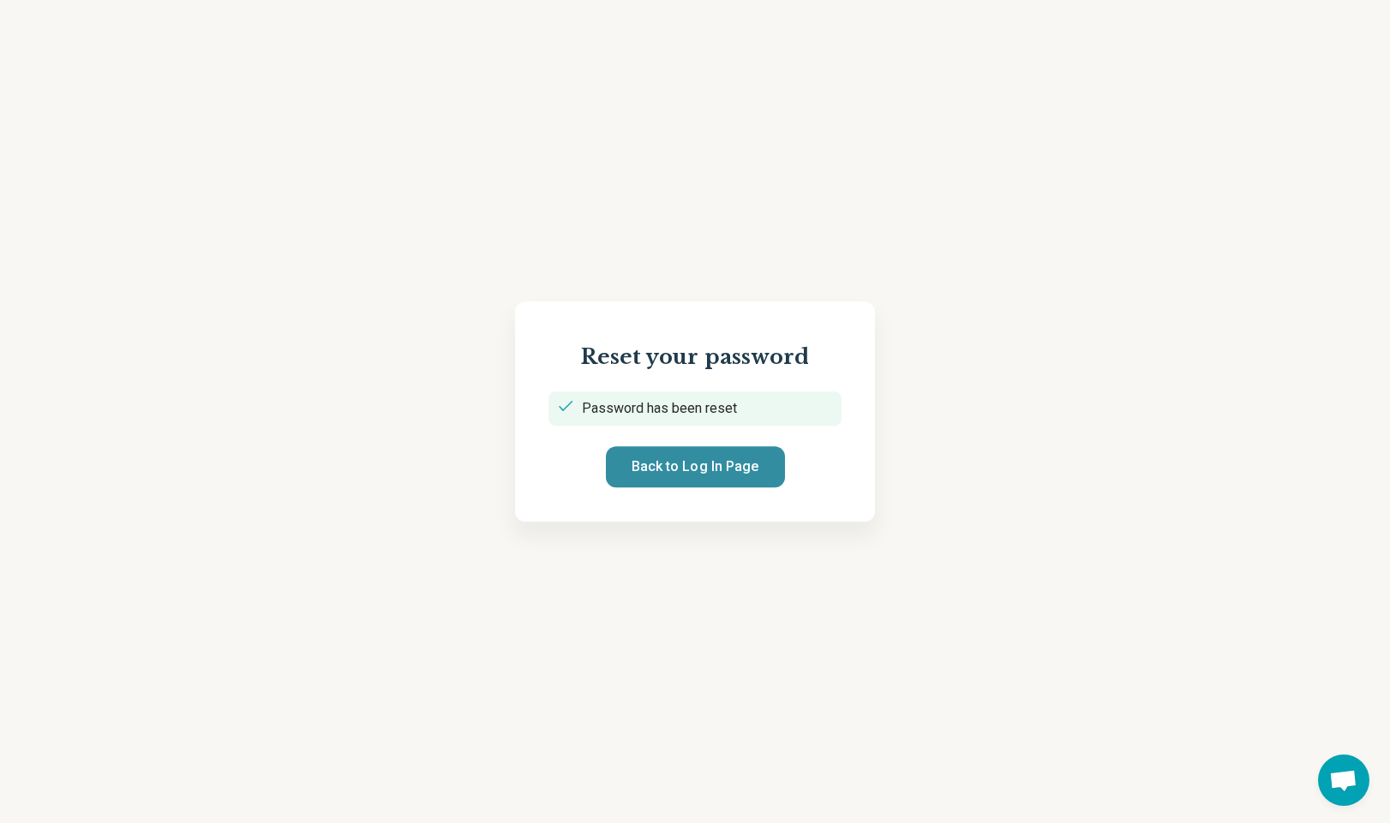
click at [715, 449] on button "Back to Log In Page" at bounding box center [695, 466] width 179 height 41
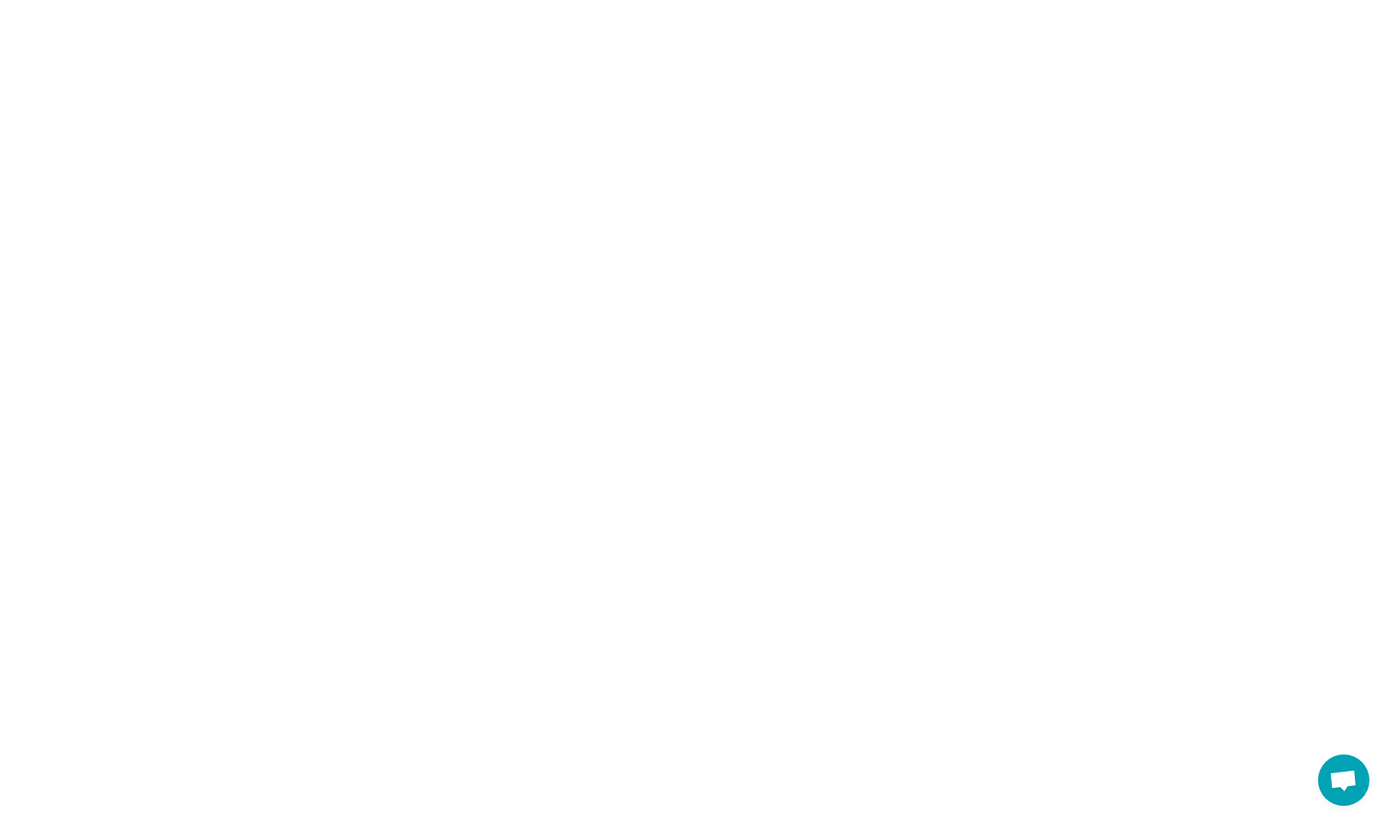
click at [708, 0] on html at bounding box center [695, 0] width 1390 height 0
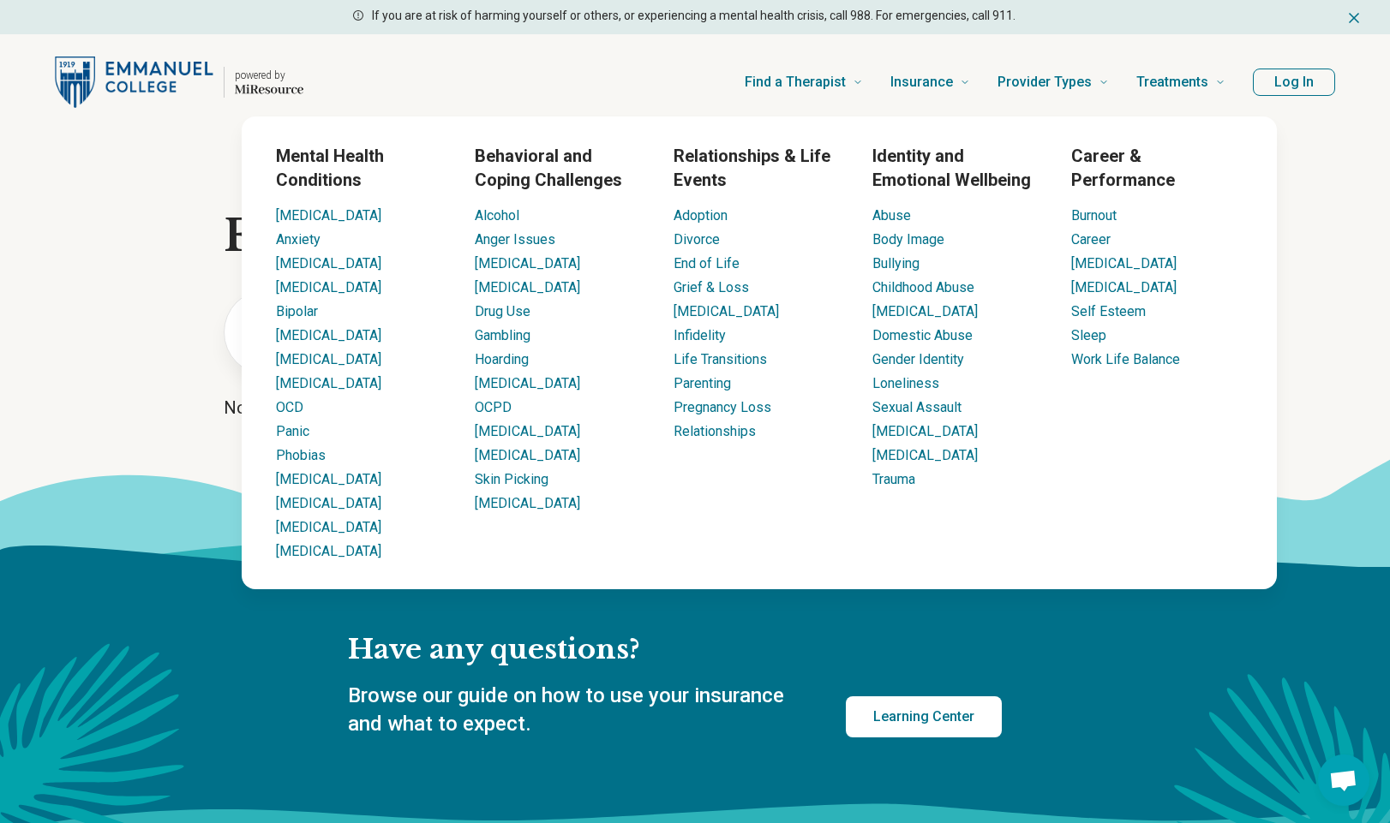
click at [547, 70] on div "Find a Therapist Mental Health Conditions ADHD Anxiety Anorexia Autism Bipolar …" at bounding box center [778, 82] width 894 height 69
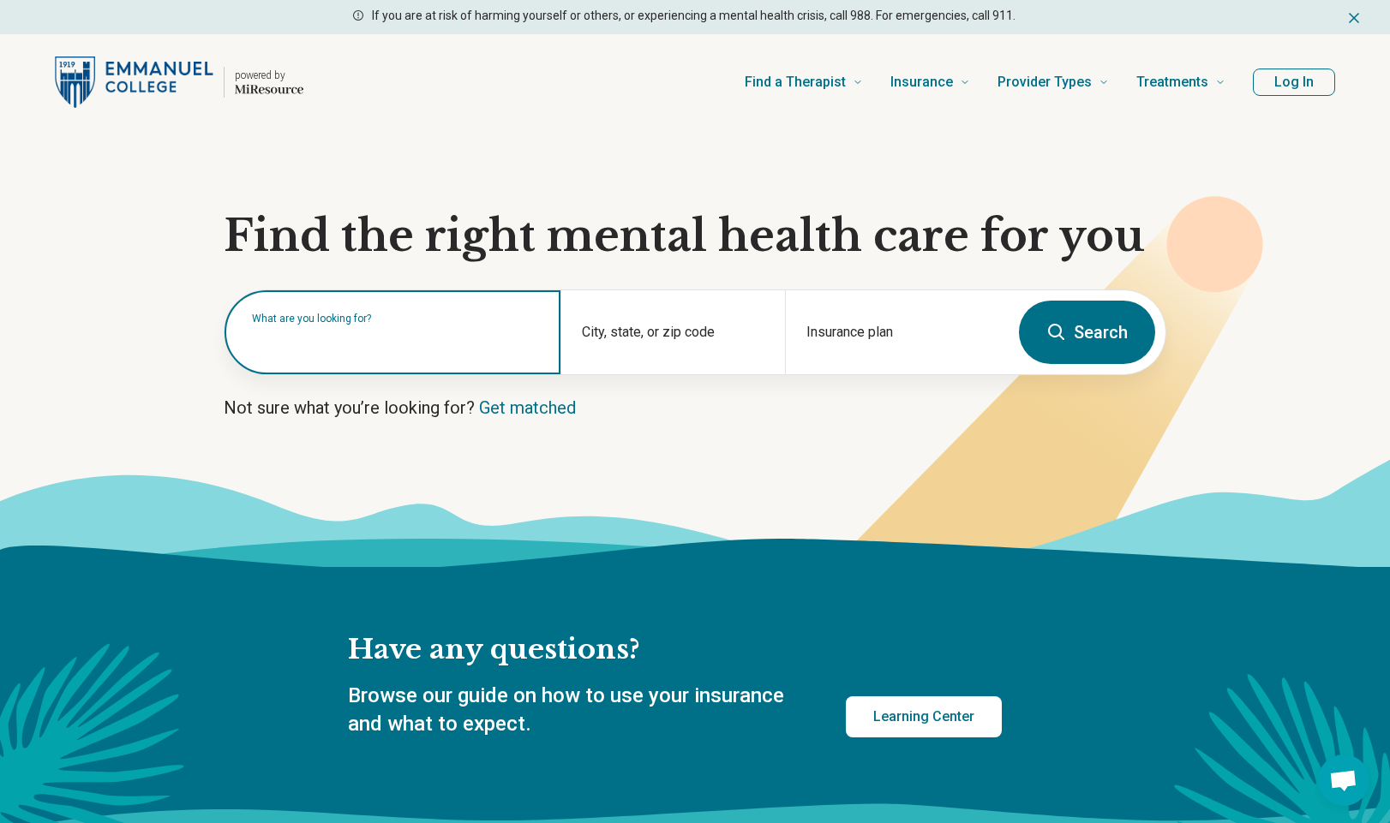
click at [363, 353] on div "What are you looking for?" at bounding box center [392, 332] width 336 height 84
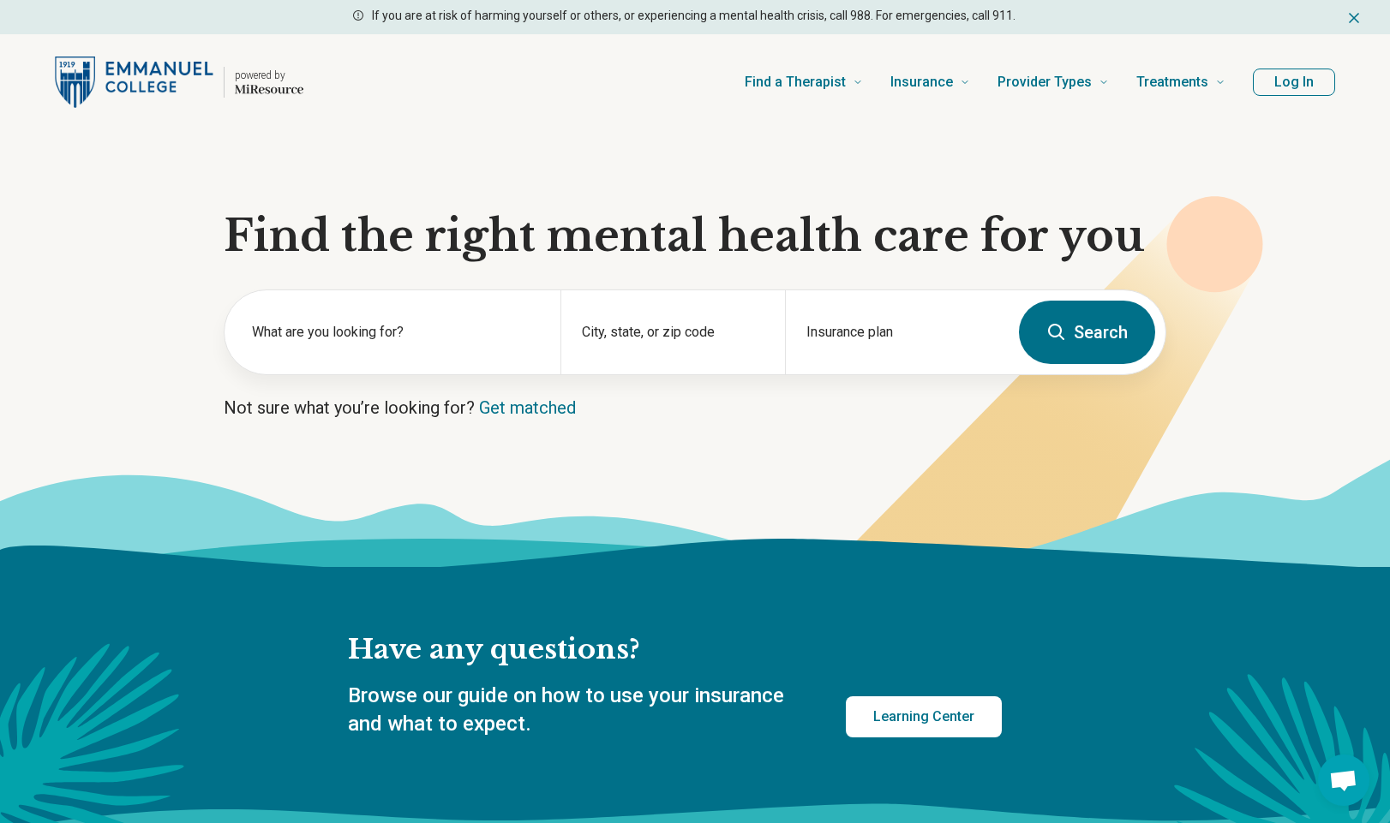
click at [557, 463] on icon at bounding box center [695, 512] width 1390 height 109
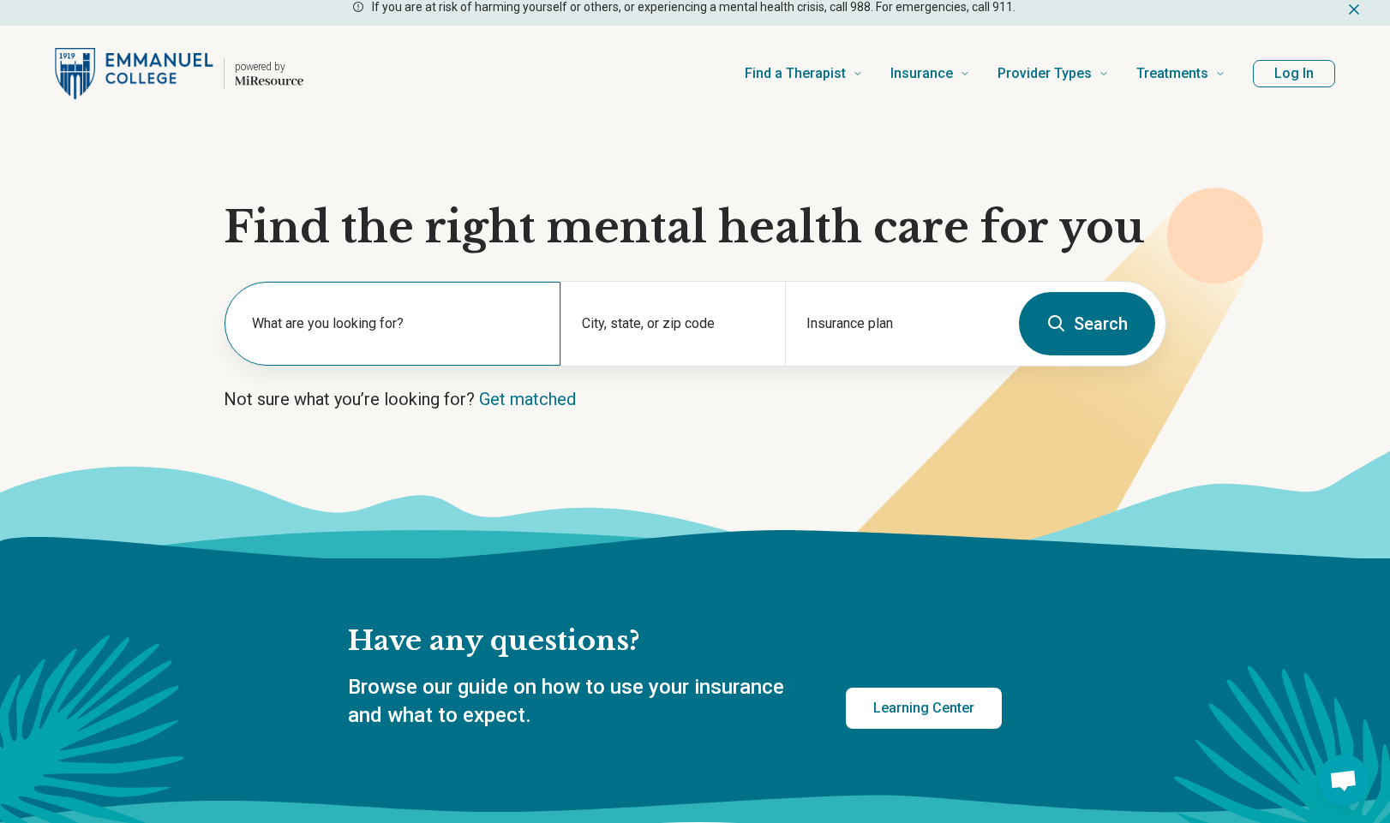
click at [431, 333] on label "What are you looking for?" at bounding box center [396, 324] width 288 height 21
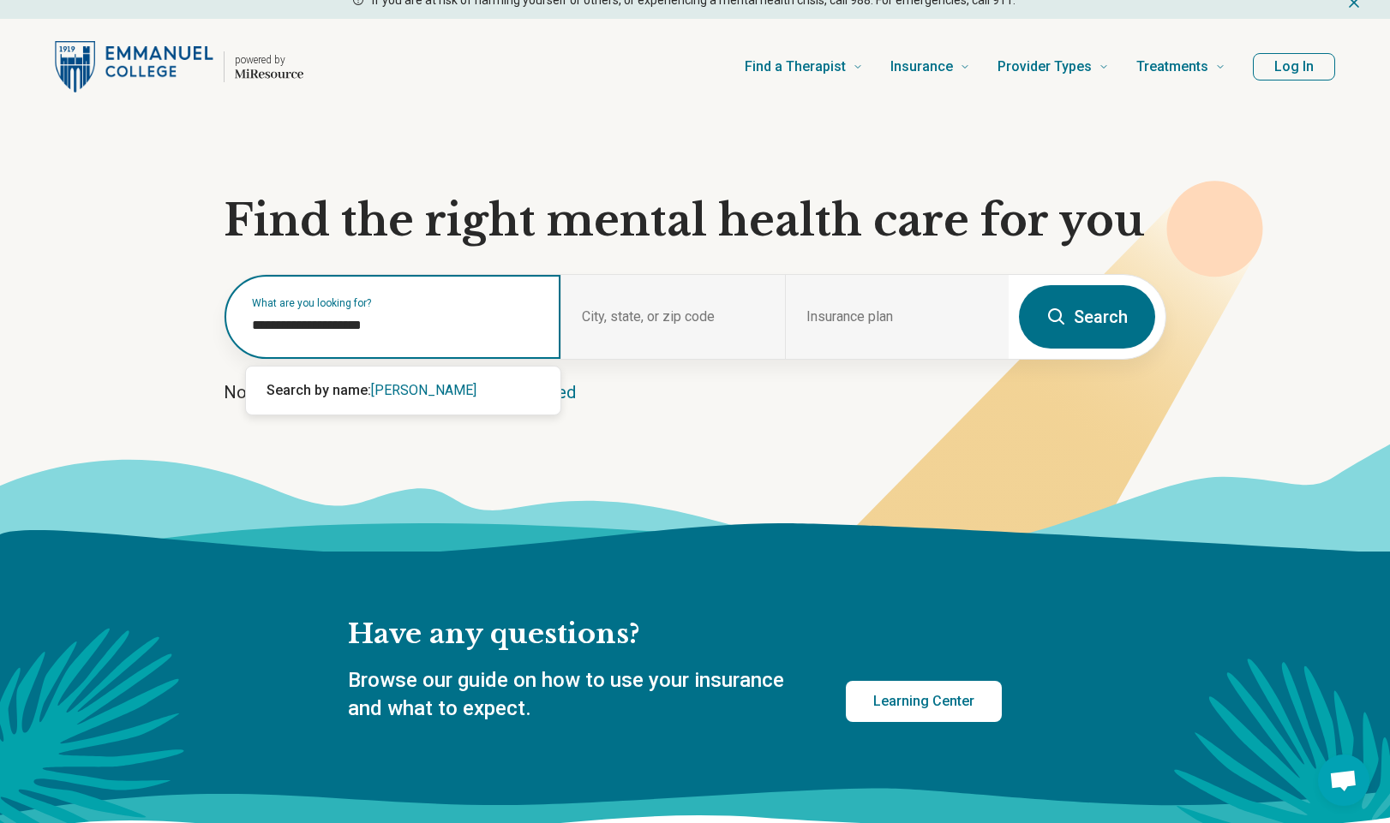
type input "**********"
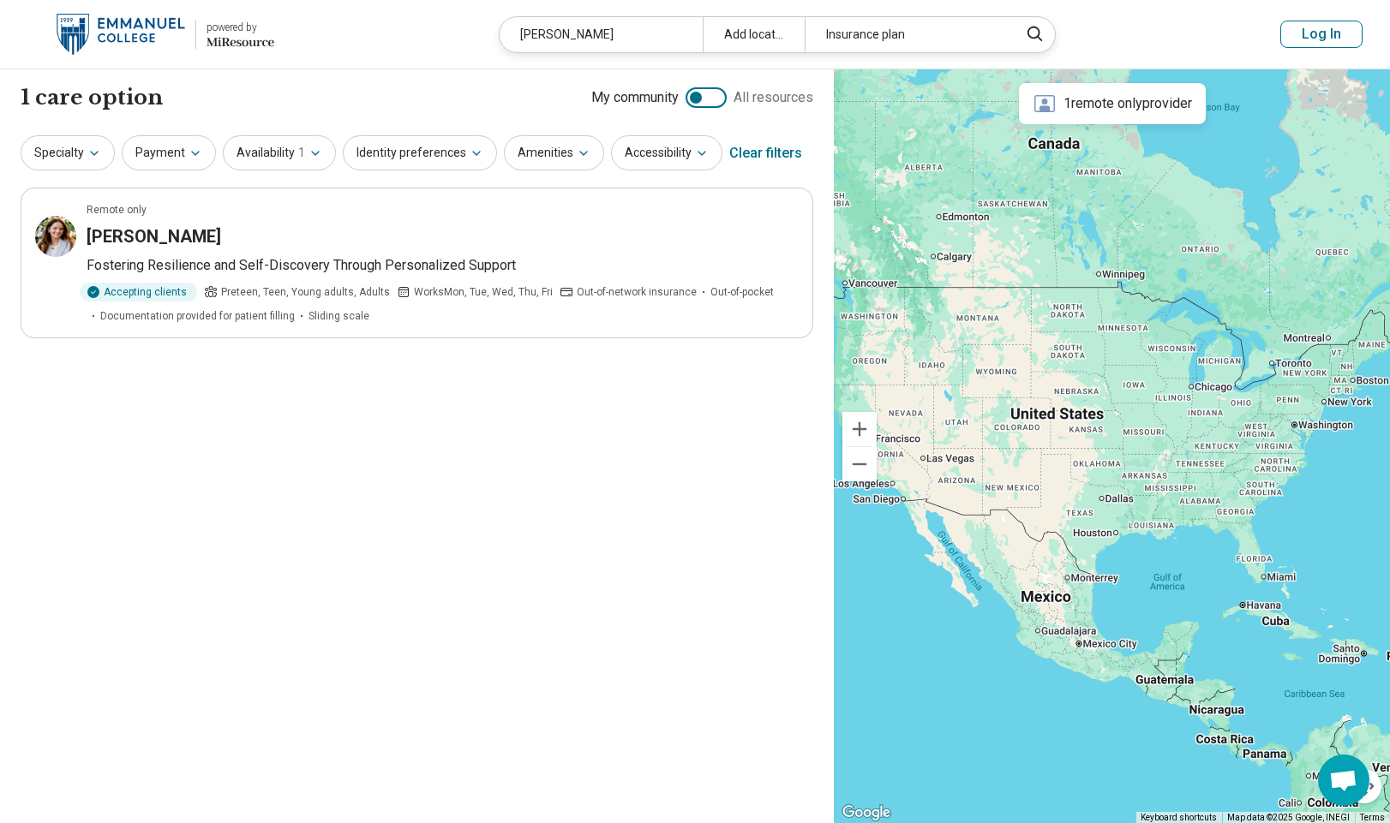
click at [221, 232] on h3 "Josephine Mansergh-Johnson" at bounding box center [154, 236] width 134 height 24
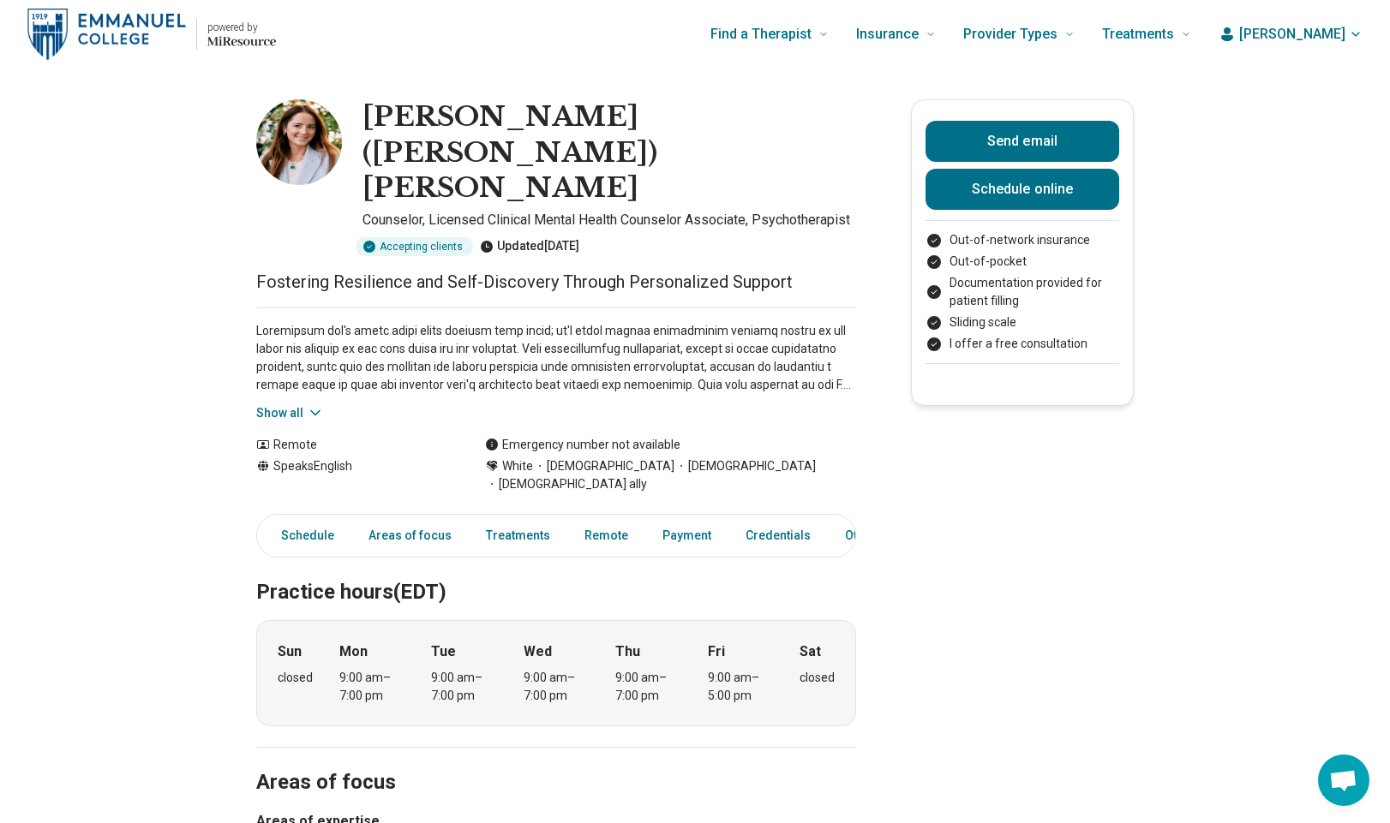
click at [314, 404] on icon at bounding box center [315, 412] width 17 height 17
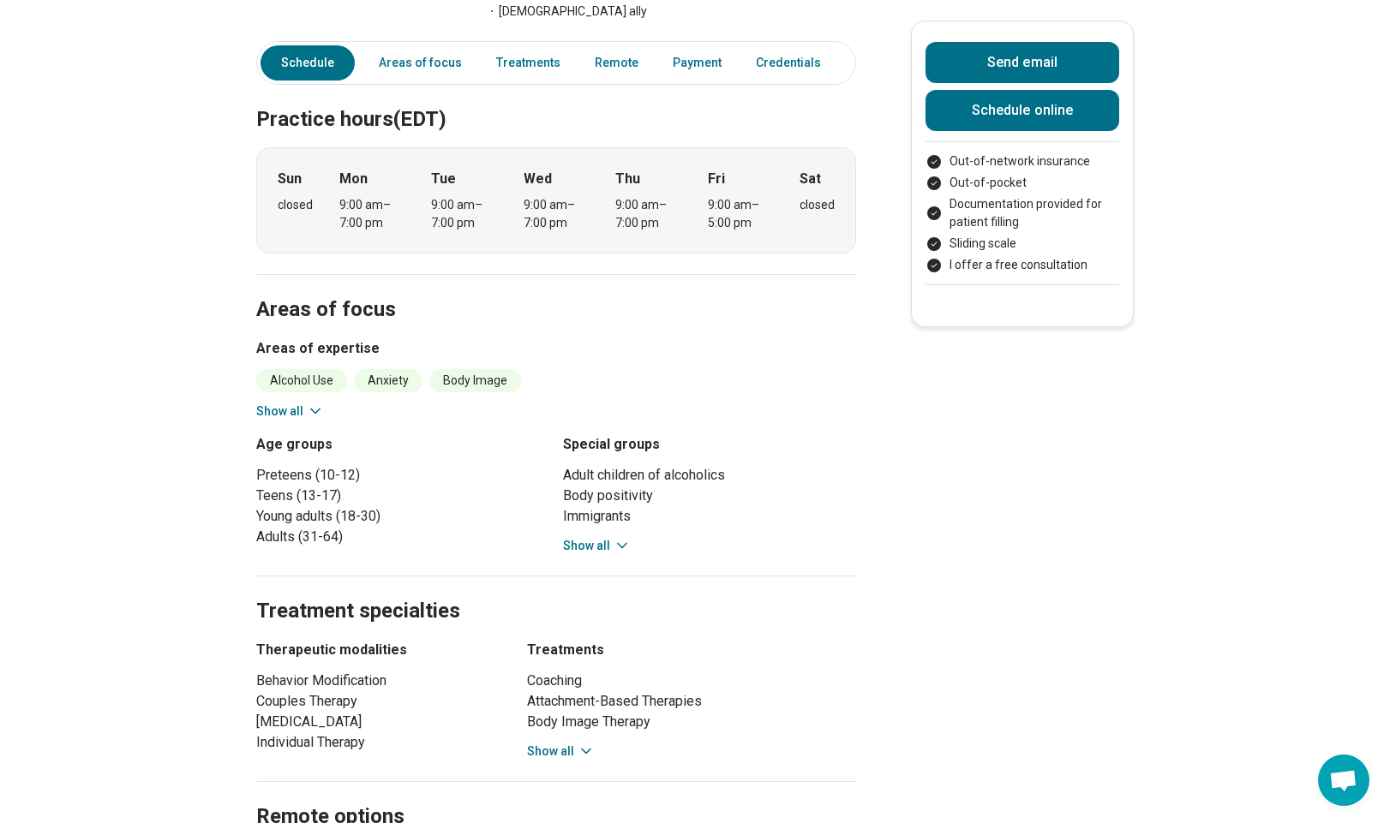
scroll to position [619, 0]
click at [588, 535] on button "Show all" at bounding box center [597, 544] width 68 height 18
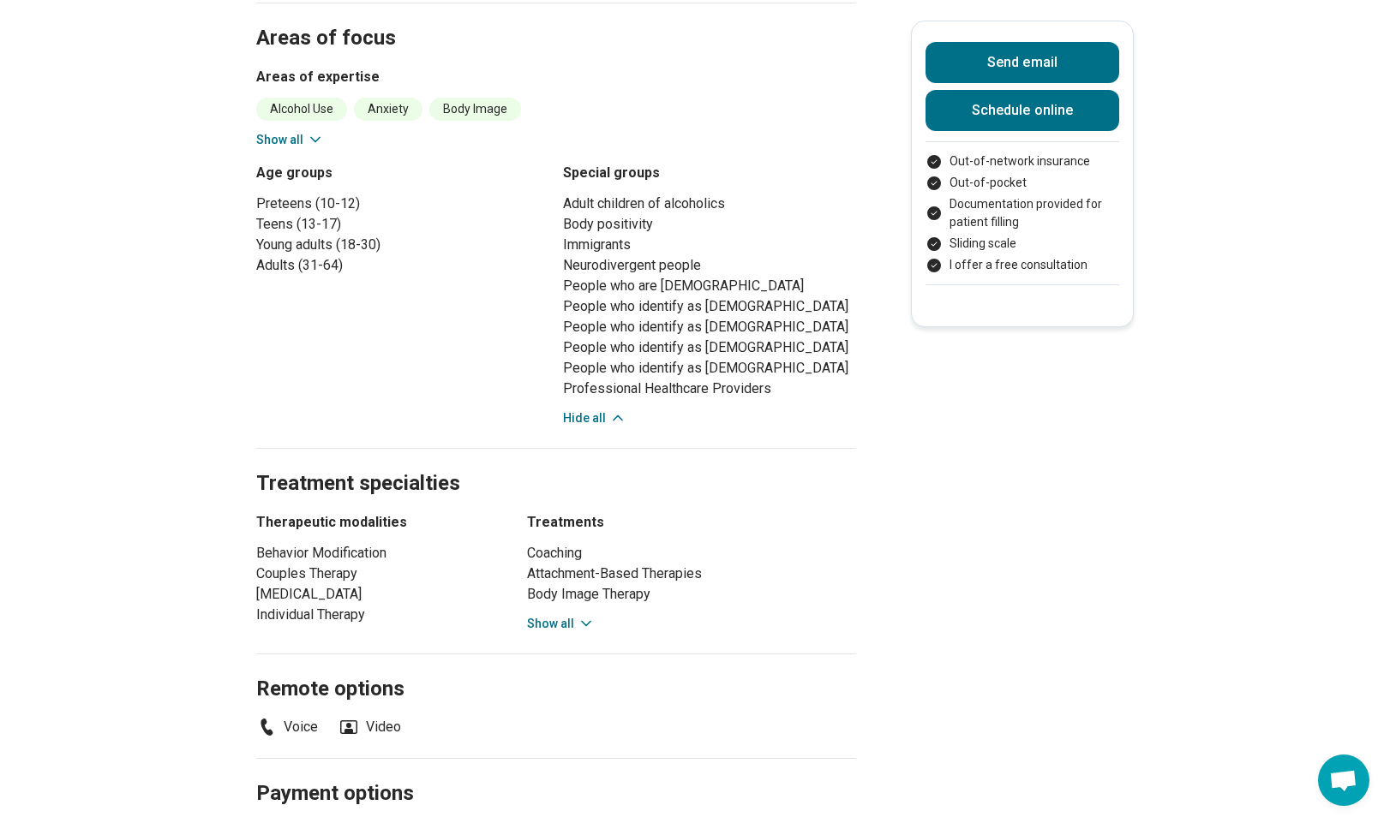
scroll to position [889, 0]
drag, startPoint x: 572, startPoint y: 568, endPoint x: 591, endPoint y: 568, distance: 18.8
click at [571, 614] on button "Show all" at bounding box center [561, 623] width 68 height 18
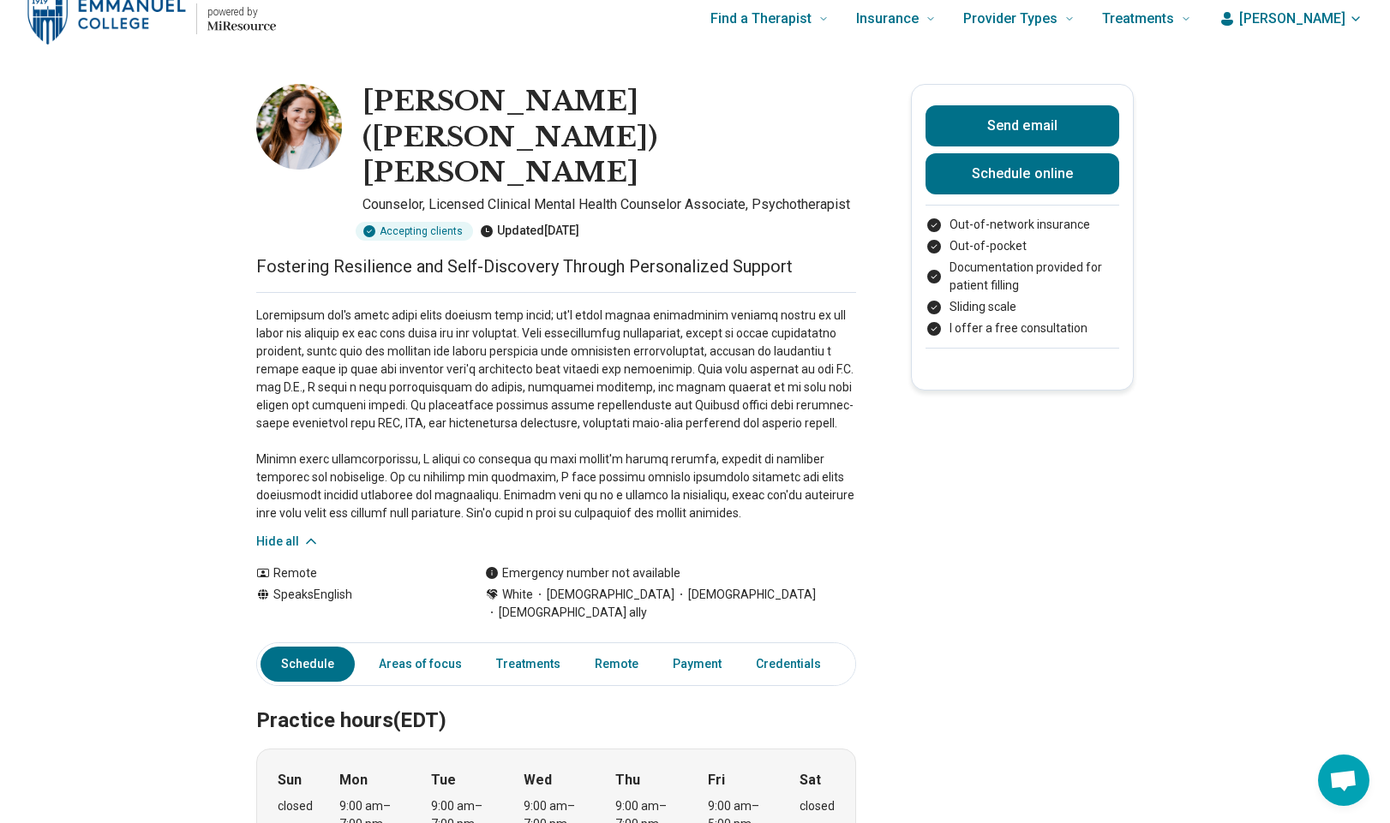
scroll to position [0, 0]
